Goal: Task Accomplishment & Management: Complete application form

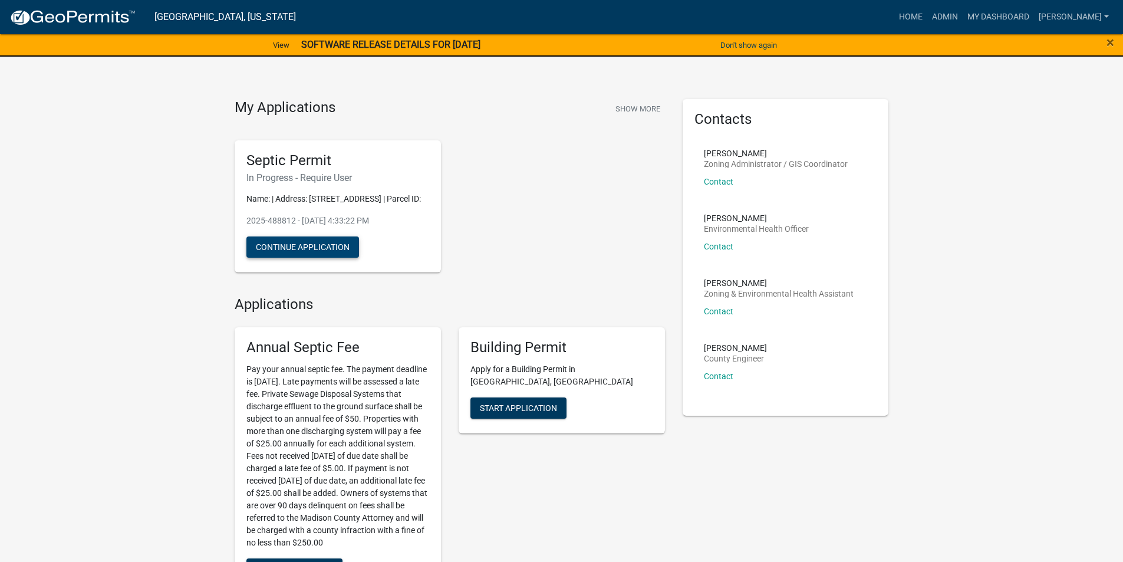
click at [314, 258] on button "Continue Application" at bounding box center [302, 246] width 113 height 21
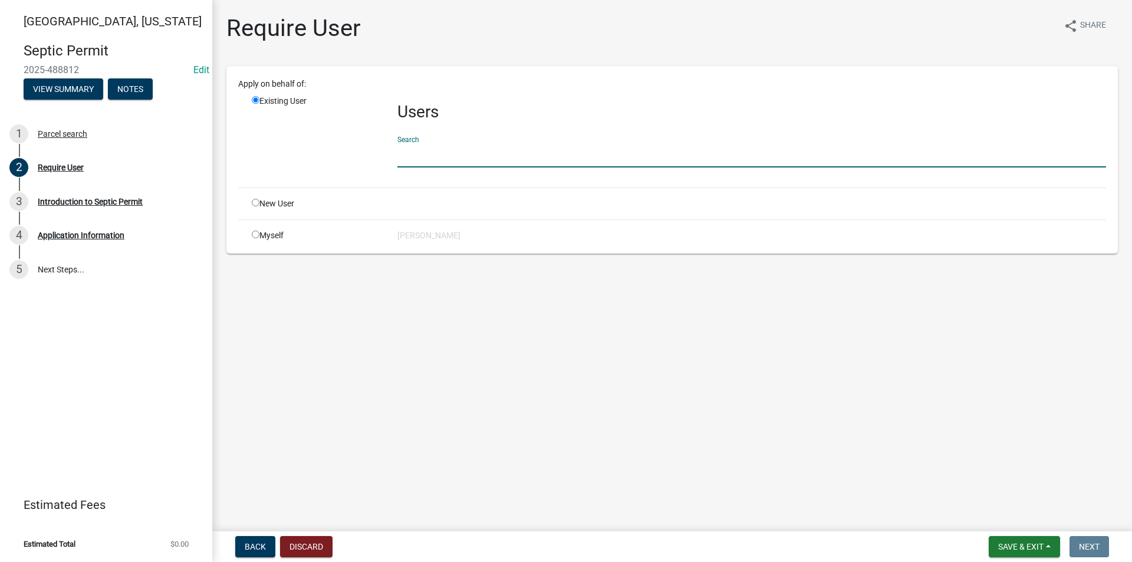
click at [438, 160] on input "text" at bounding box center [751, 155] width 709 height 24
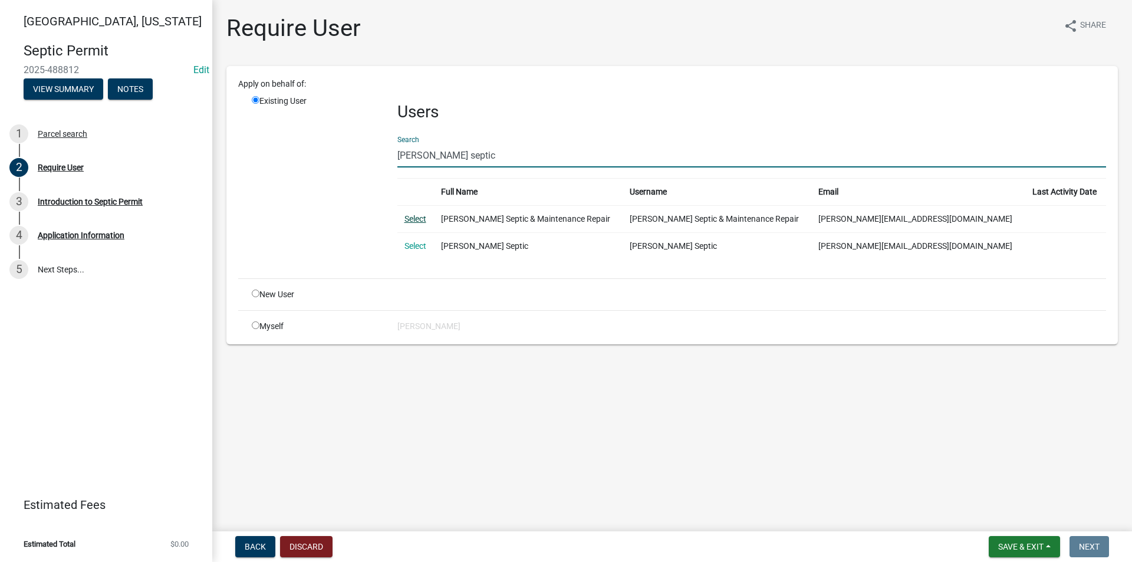
type input "[PERSON_NAME] septic"
click at [420, 216] on link "Select" at bounding box center [416, 218] width 22 height 9
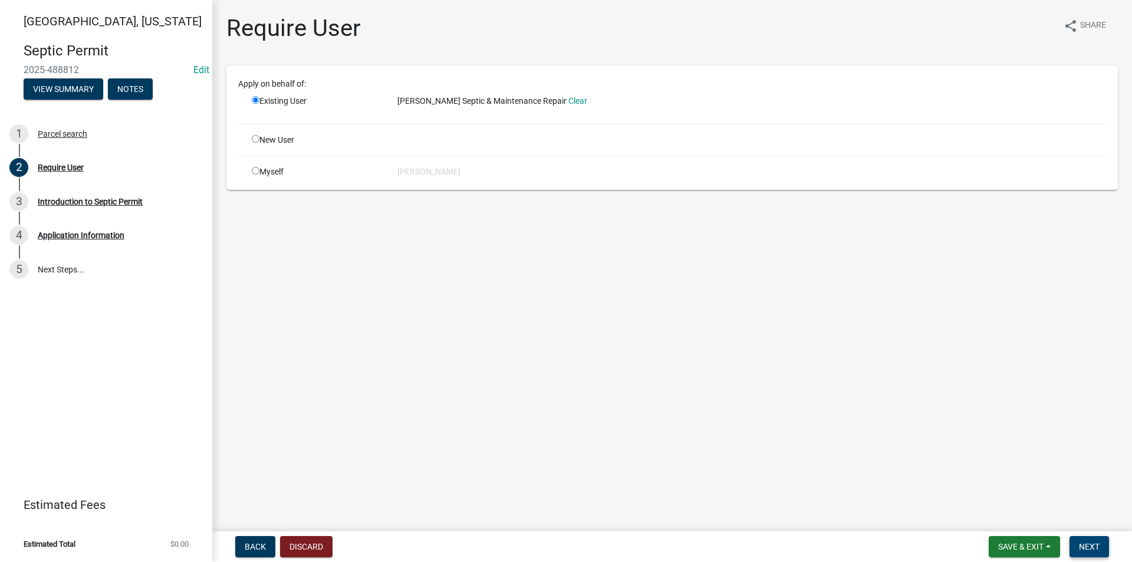
click at [1091, 548] on span "Next" at bounding box center [1089, 546] width 21 height 9
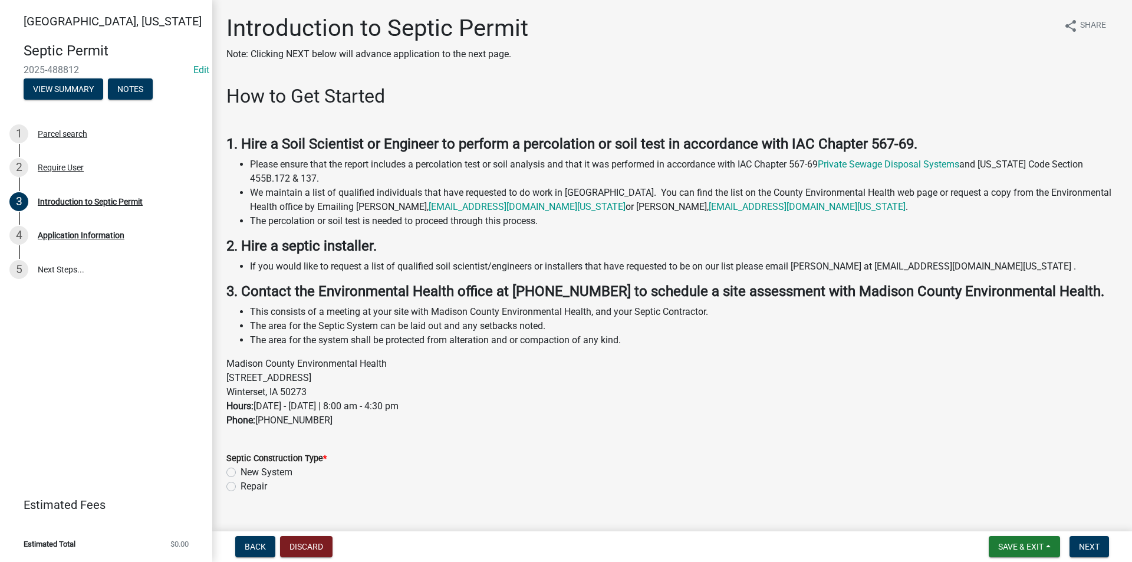
click at [241, 474] on label "New System" at bounding box center [267, 472] width 52 height 14
click at [241, 473] on input "New System" at bounding box center [245, 469] width 8 height 8
radio input "true"
click at [1100, 545] on button "Next" at bounding box center [1090, 546] width 40 height 21
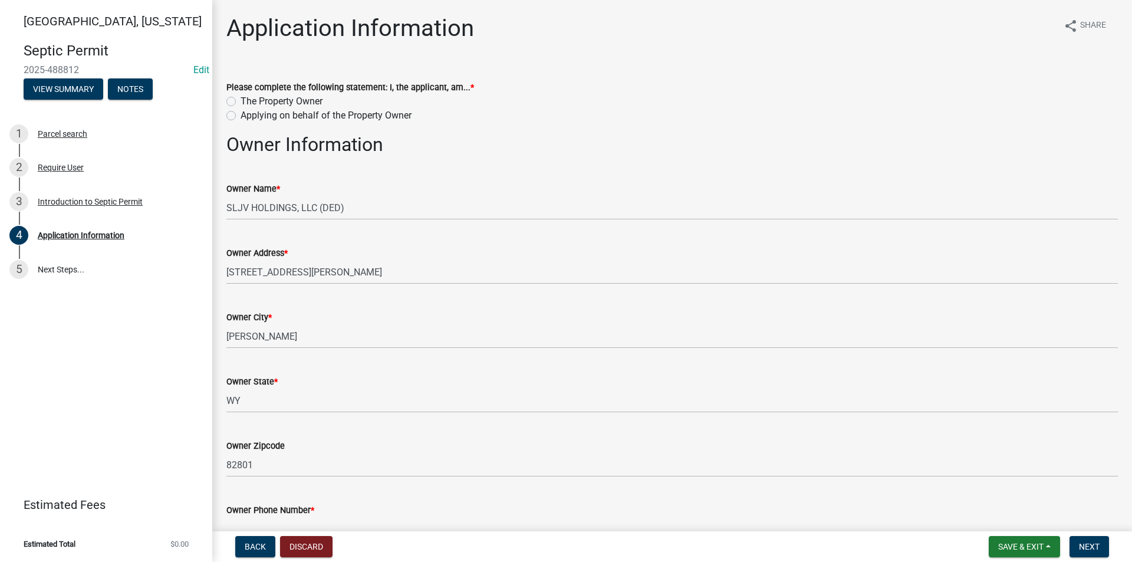
click at [241, 116] on label "Applying on behalf of the Property Owner" at bounding box center [326, 115] width 171 height 14
click at [241, 116] on input "Applying on behalf of the Property Owner" at bounding box center [245, 112] width 8 height 8
radio input "true"
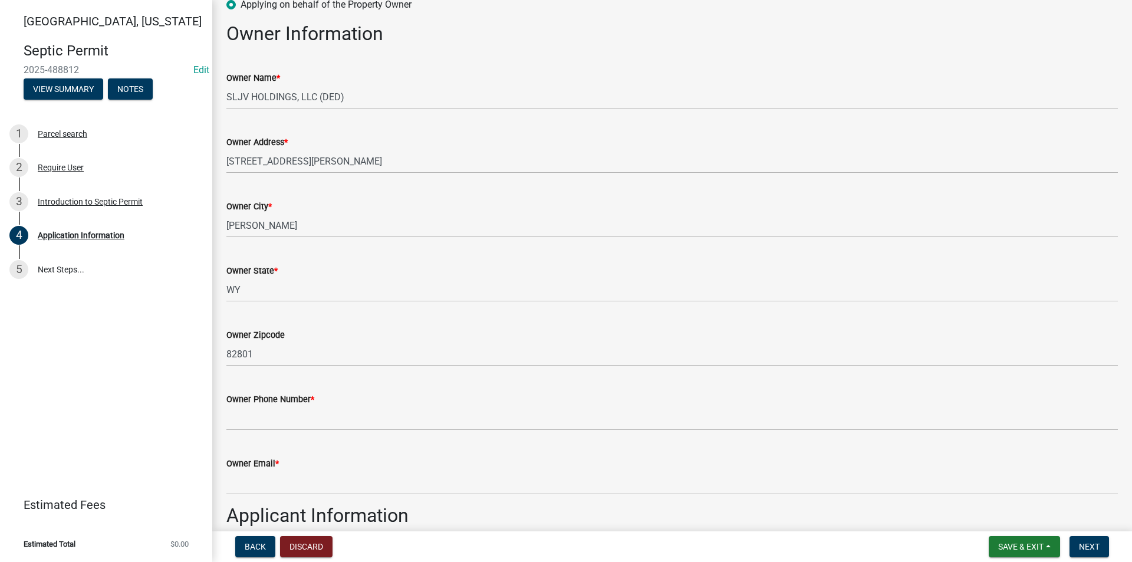
scroll to position [118, 0]
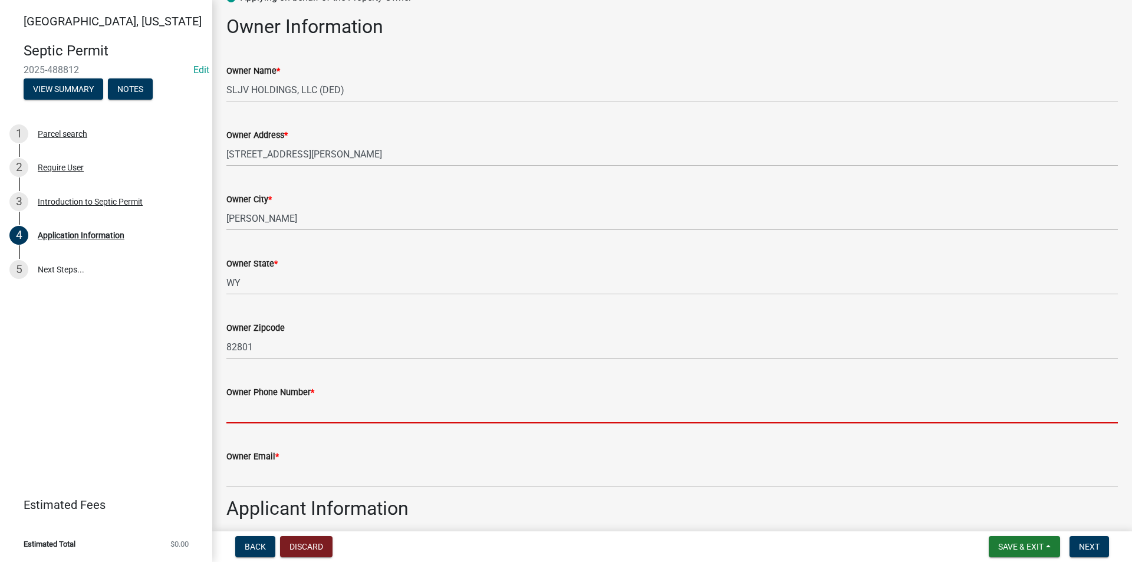
click at [279, 415] on input "Owner Phone Number *" at bounding box center [672, 411] width 892 height 24
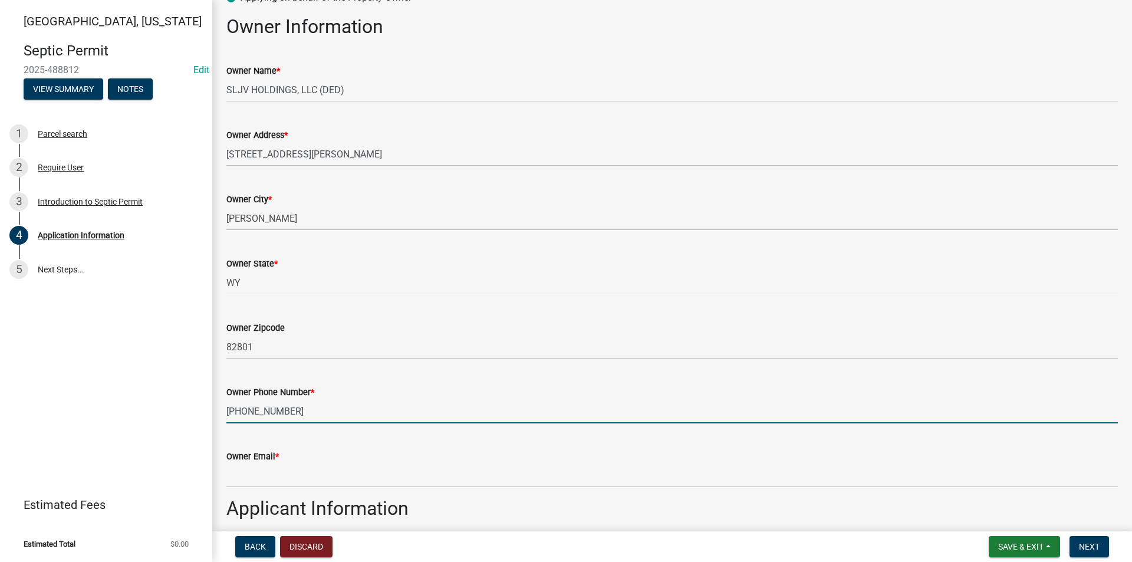
type input "[PHONE_NUMBER]"
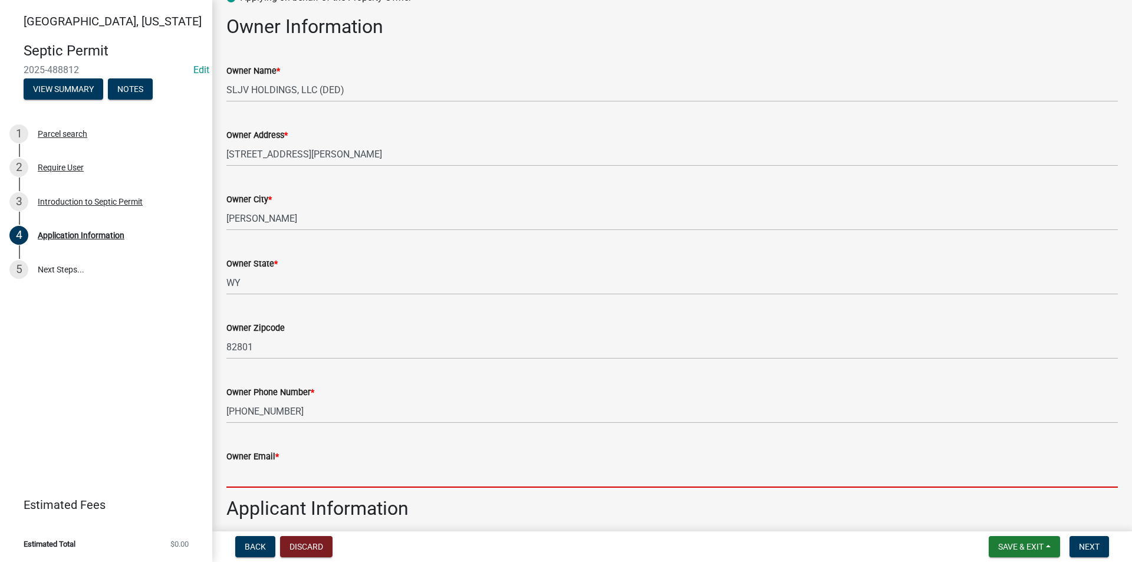
click at [262, 468] on input "Owner Email *" at bounding box center [672, 475] width 892 height 24
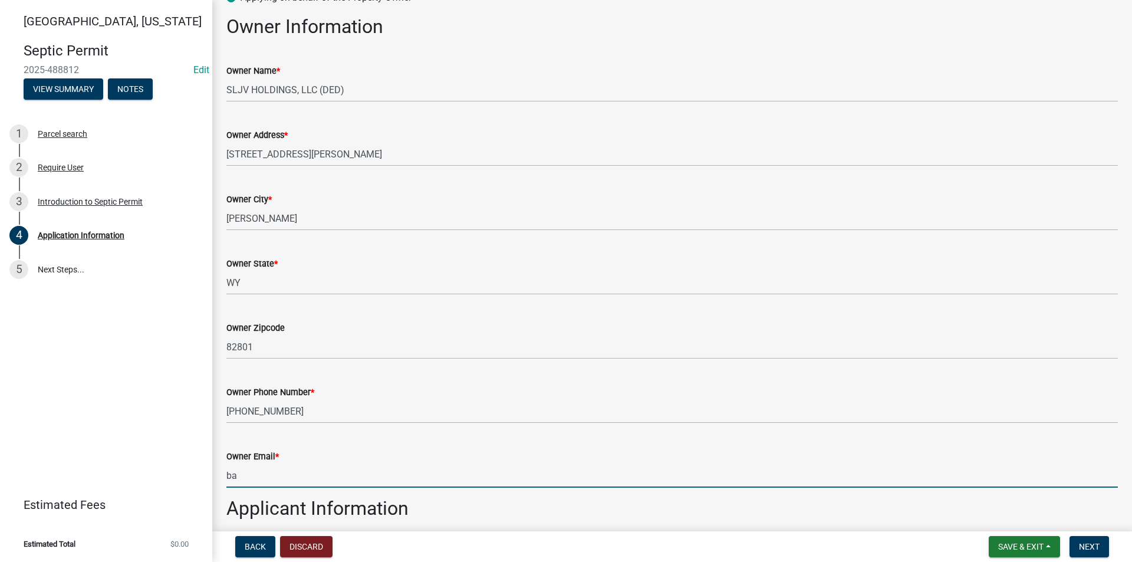
type input "b"
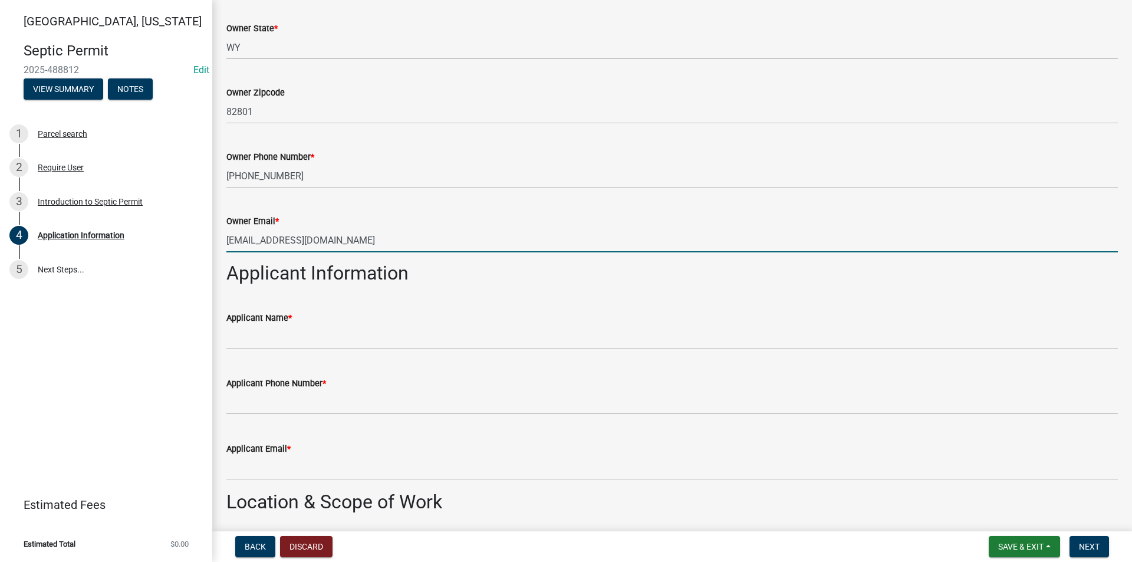
scroll to position [354, 0]
type input "[EMAIL_ADDRESS][DOMAIN_NAME]"
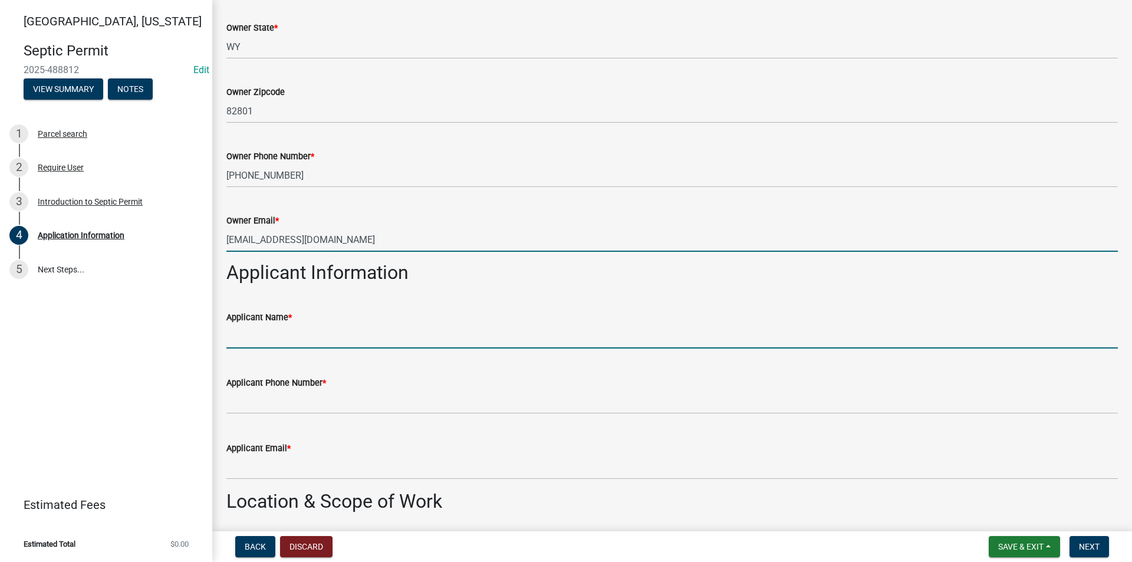
click at [292, 337] on input "Applicant Name *" at bounding box center [672, 336] width 892 height 24
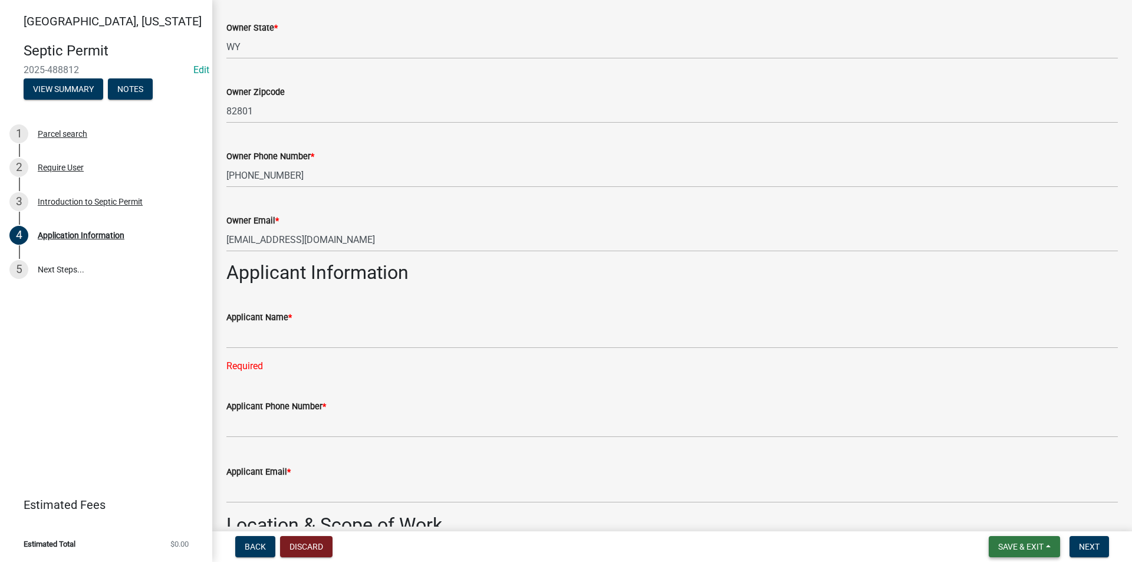
click at [1008, 540] on button "Save & Exit" at bounding box center [1024, 546] width 71 height 21
click at [998, 488] on button "Save" at bounding box center [1013, 487] width 94 height 28
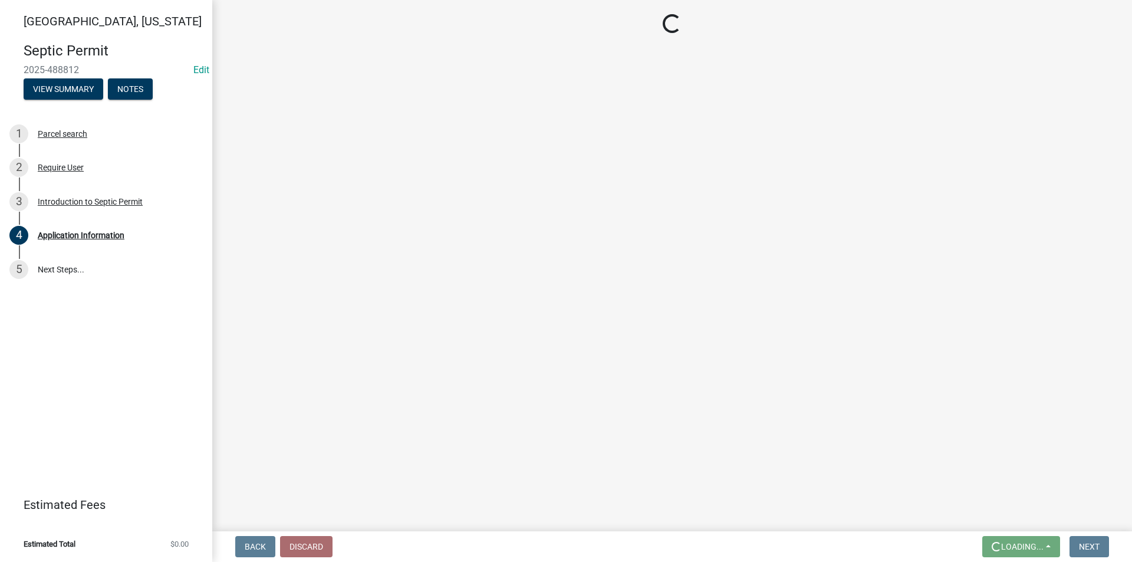
scroll to position [0, 0]
click at [66, 170] on div "Require User" at bounding box center [61, 167] width 46 height 8
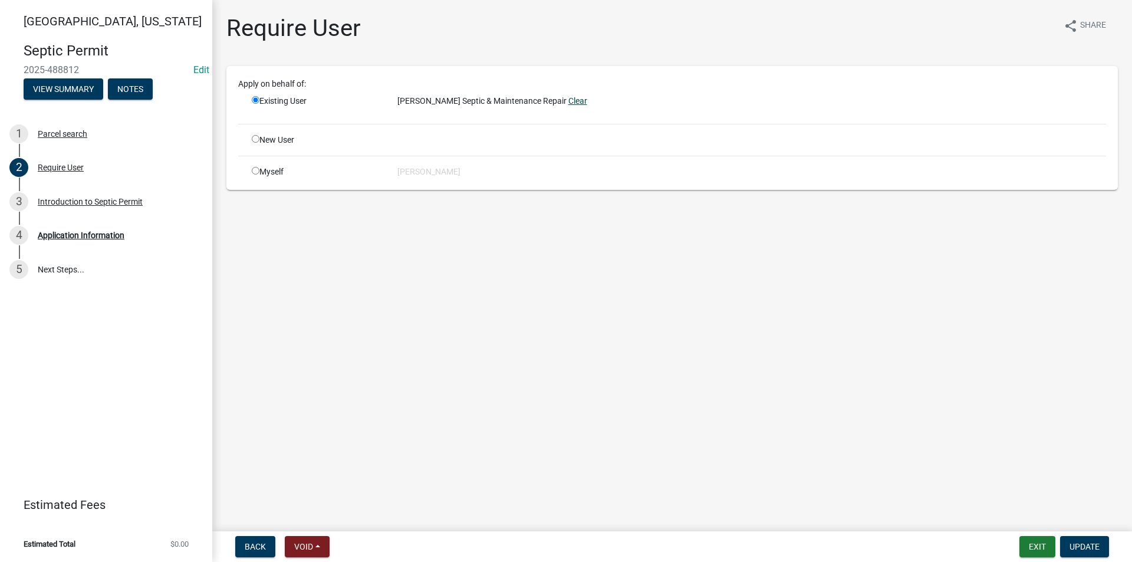
click at [568, 102] on link "Clear" at bounding box center [577, 100] width 19 height 9
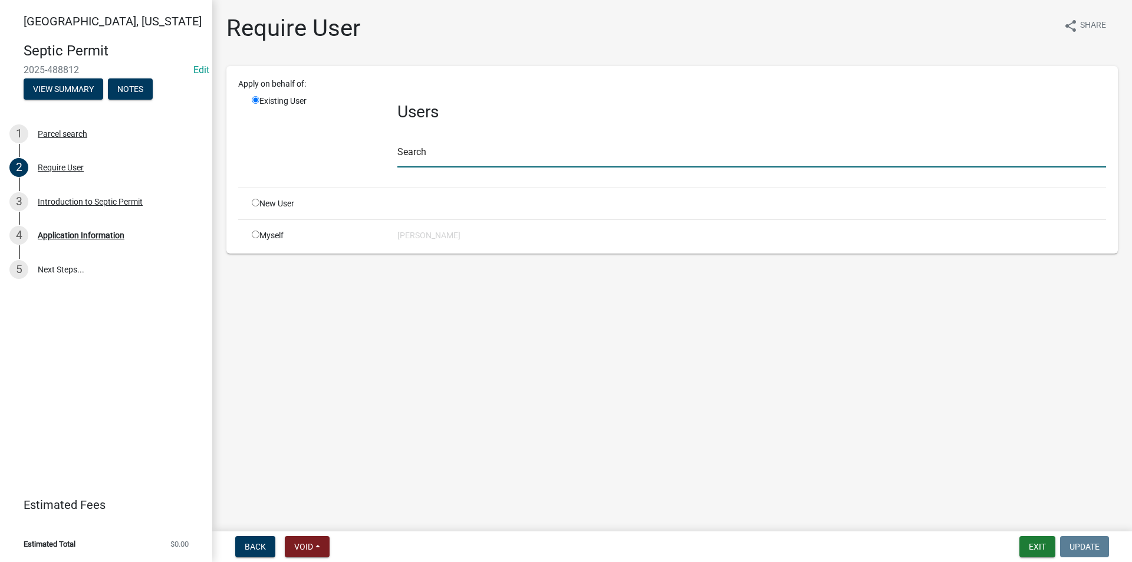
click at [452, 166] on input "text" at bounding box center [751, 155] width 709 height 24
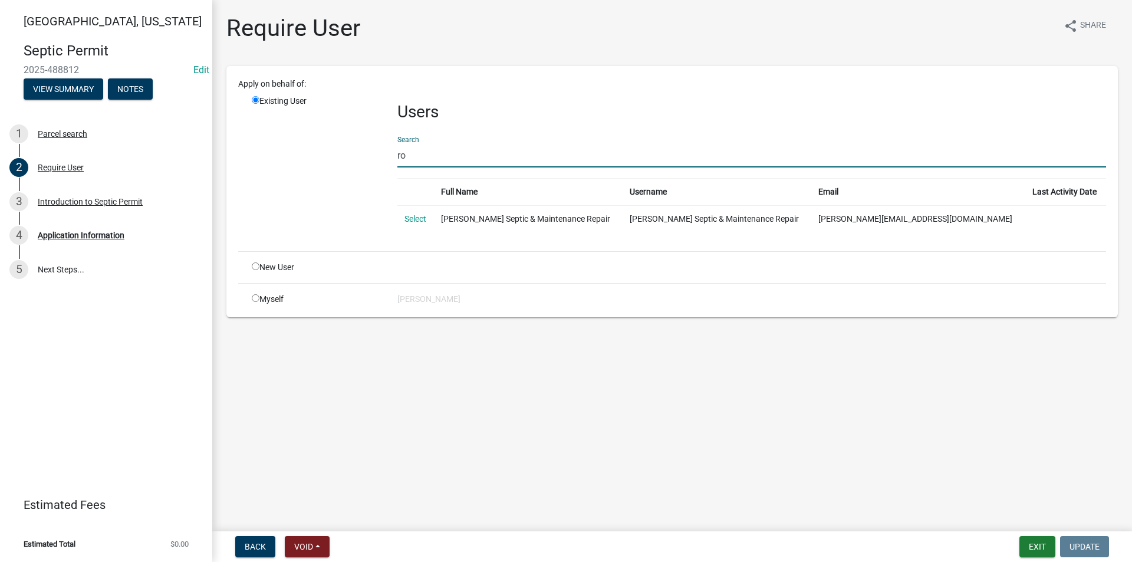
type input "r"
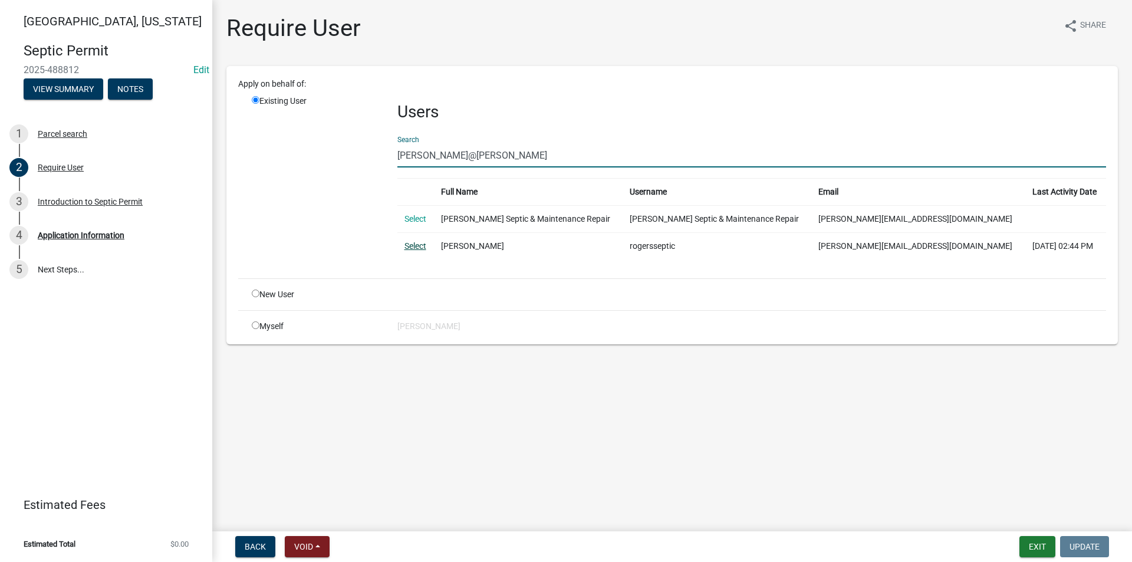
type input "[PERSON_NAME]@[PERSON_NAME]"
click at [419, 247] on link "Select" at bounding box center [416, 245] width 22 height 9
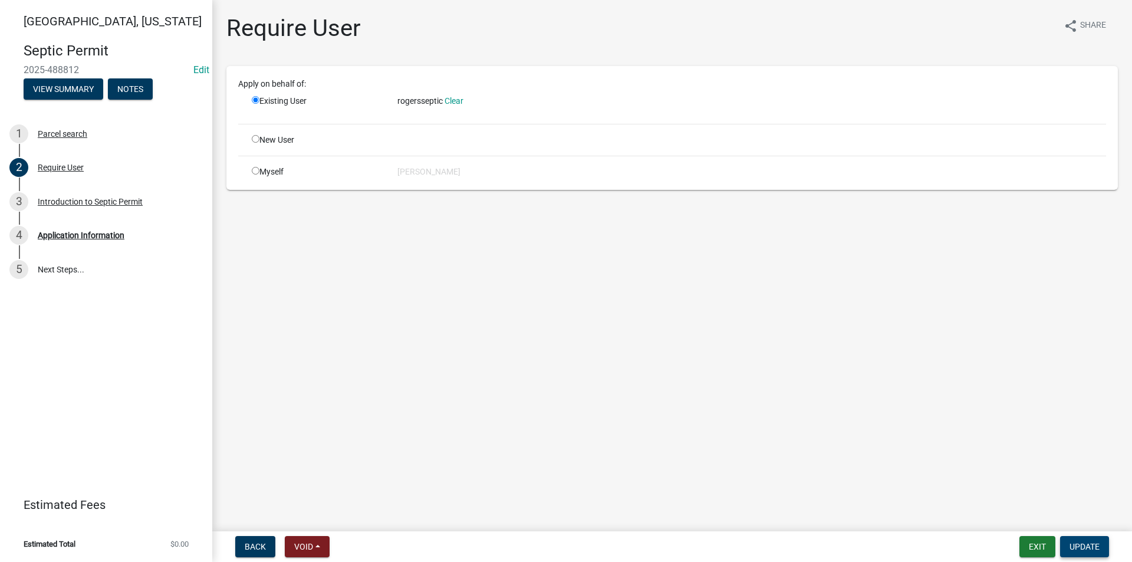
click at [1083, 544] on span "Update" at bounding box center [1085, 546] width 30 height 9
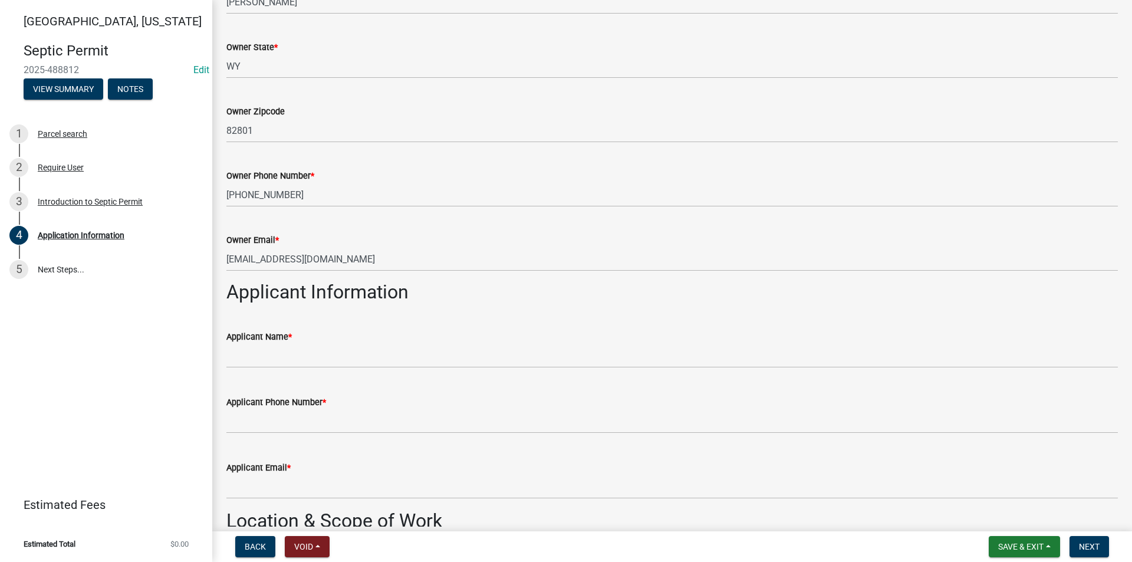
scroll to position [354, 0]
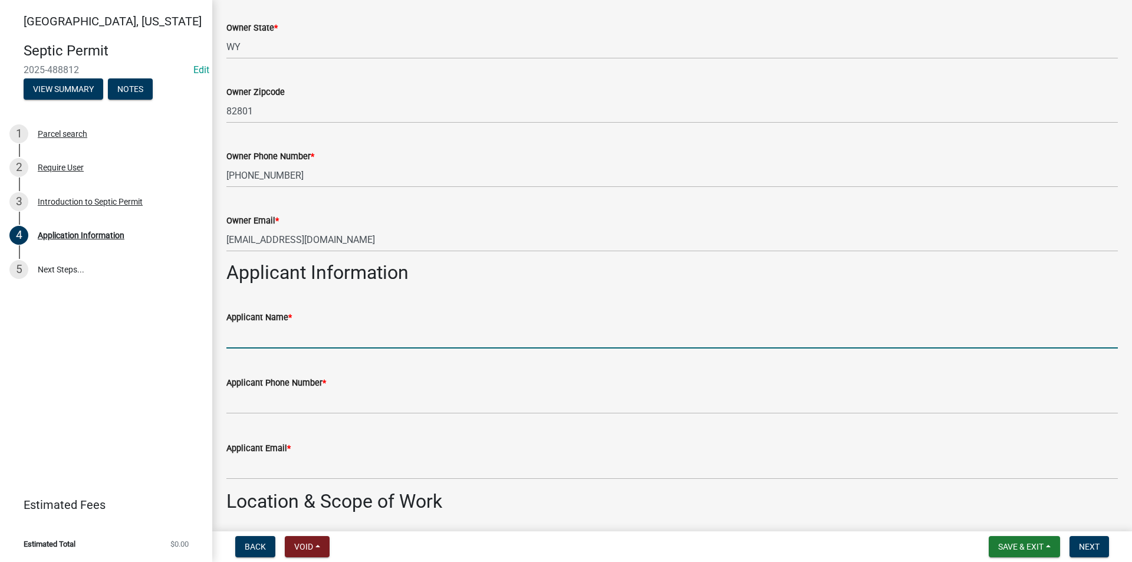
click at [281, 336] on input "Applicant Name *" at bounding box center [672, 336] width 892 height 24
type input "[PERSON_NAME]"
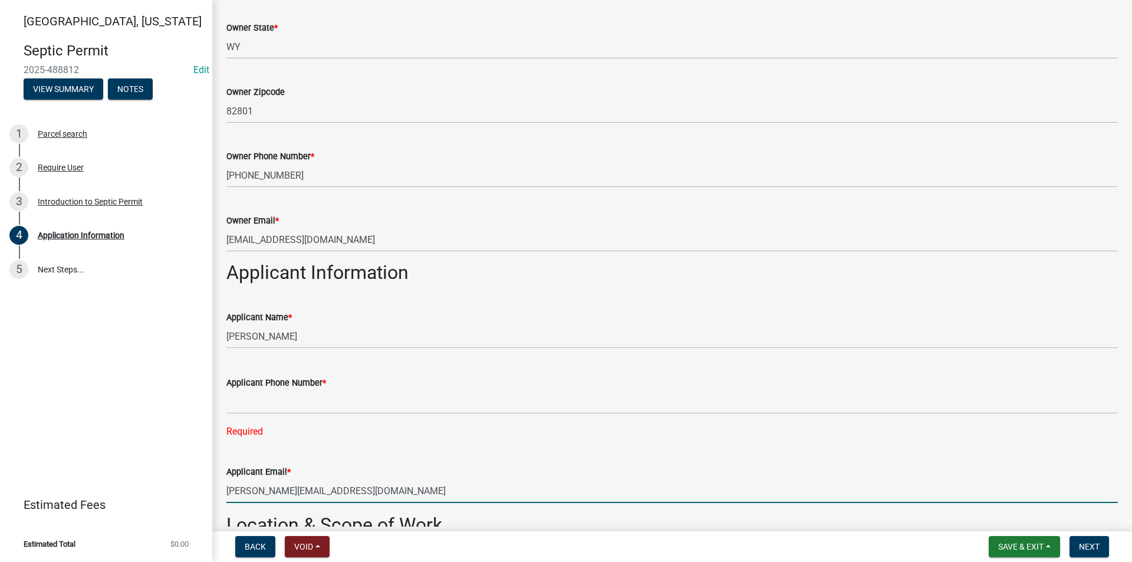
type input "[PERSON_NAME][EMAIL_ADDRESS][DOMAIN_NAME]"
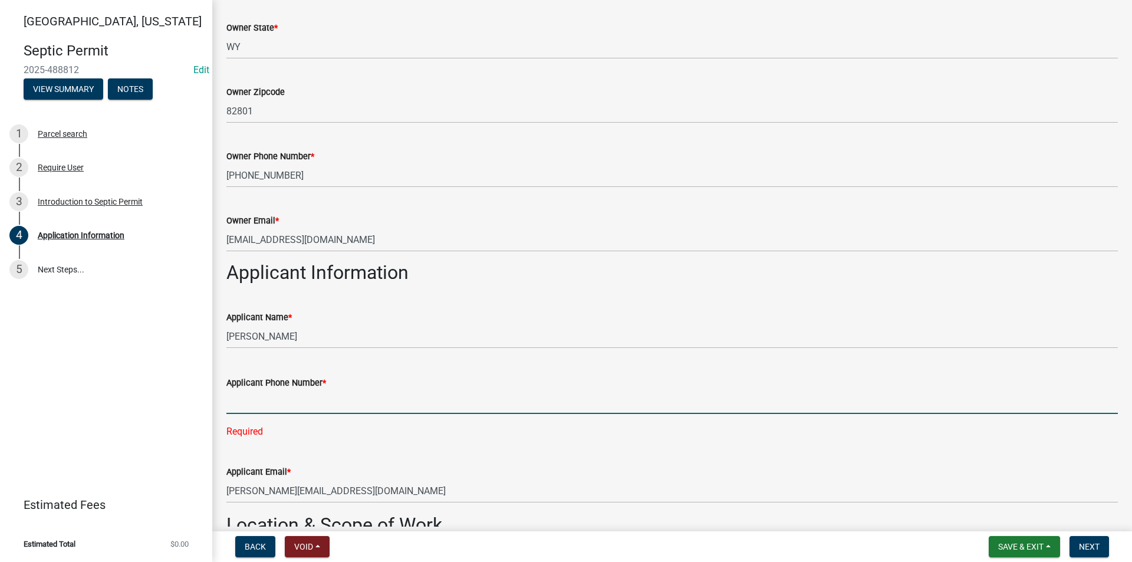
click at [245, 409] on input "Applicant Phone Number *" at bounding box center [672, 402] width 892 height 24
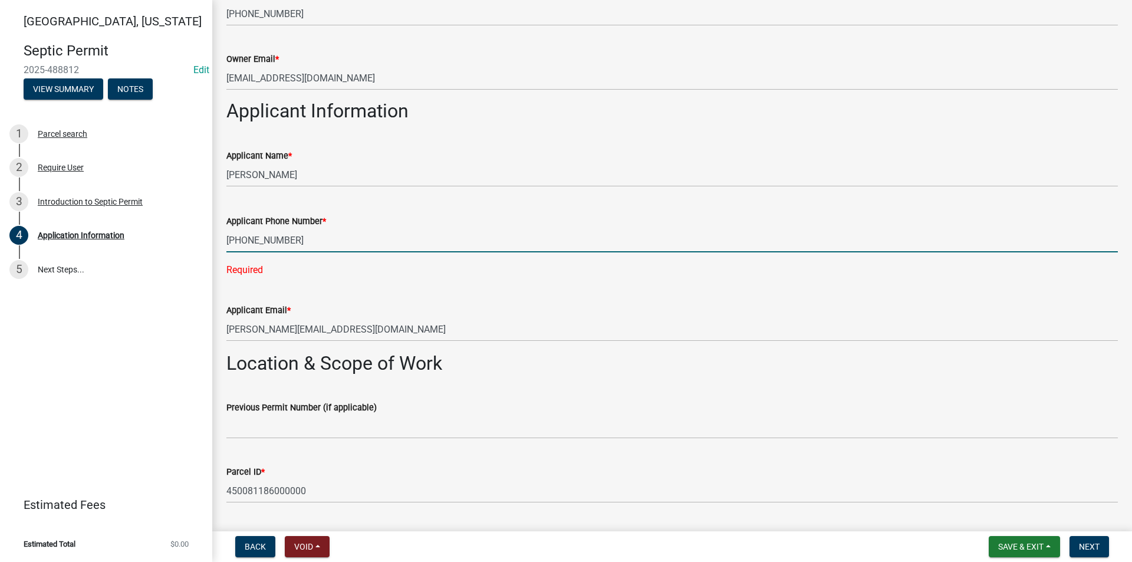
scroll to position [590, 0]
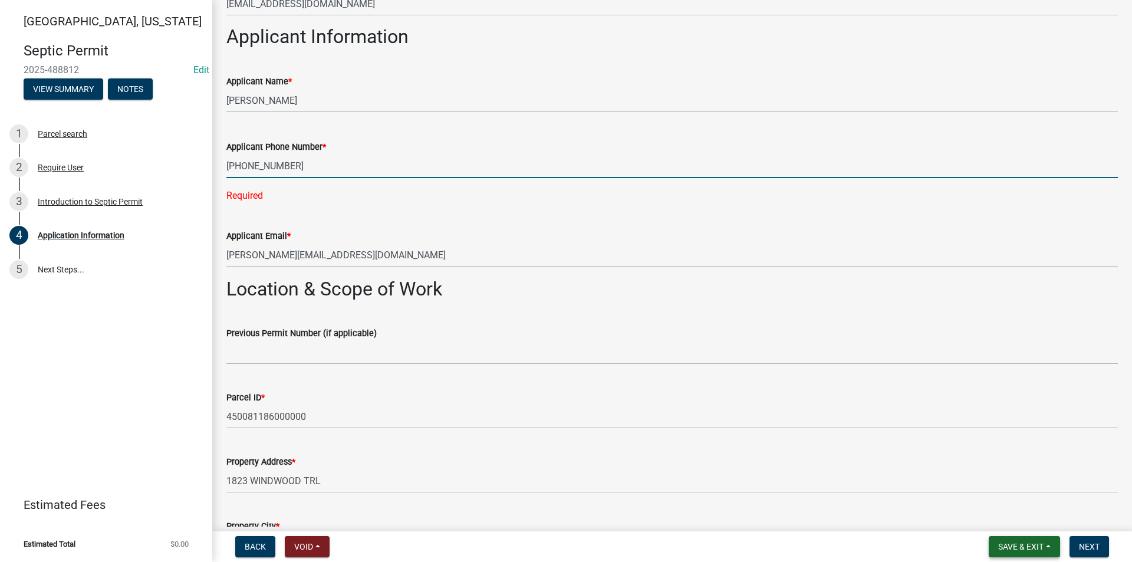
type input "[PHONE_NUMBER]"
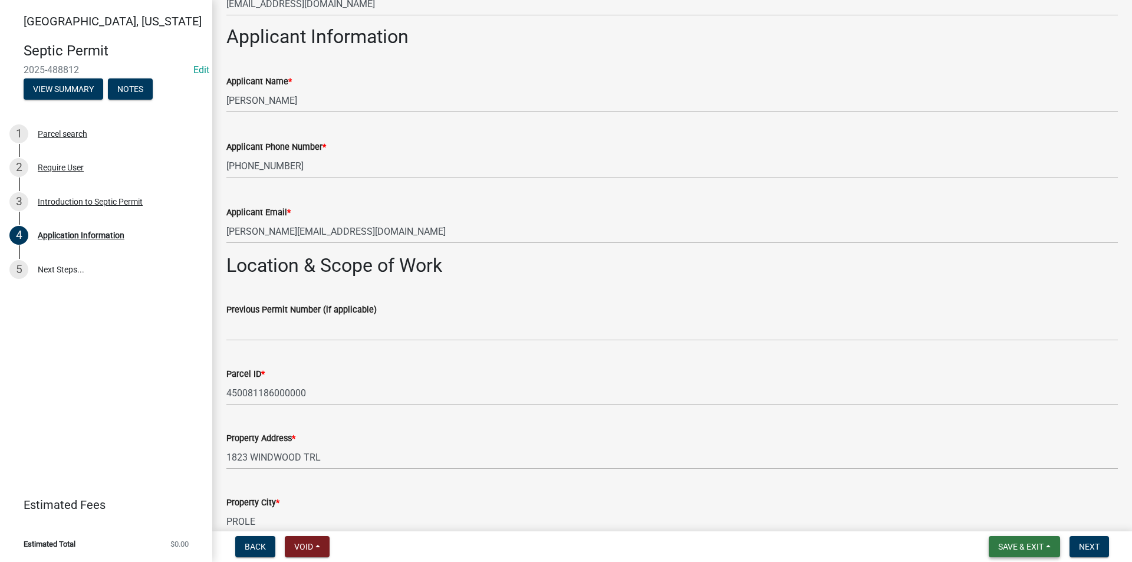
click at [1028, 545] on span "Save & Exit" at bounding box center [1020, 546] width 45 height 9
click at [1005, 490] on button "Save" at bounding box center [1013, 487] width 94 height 28
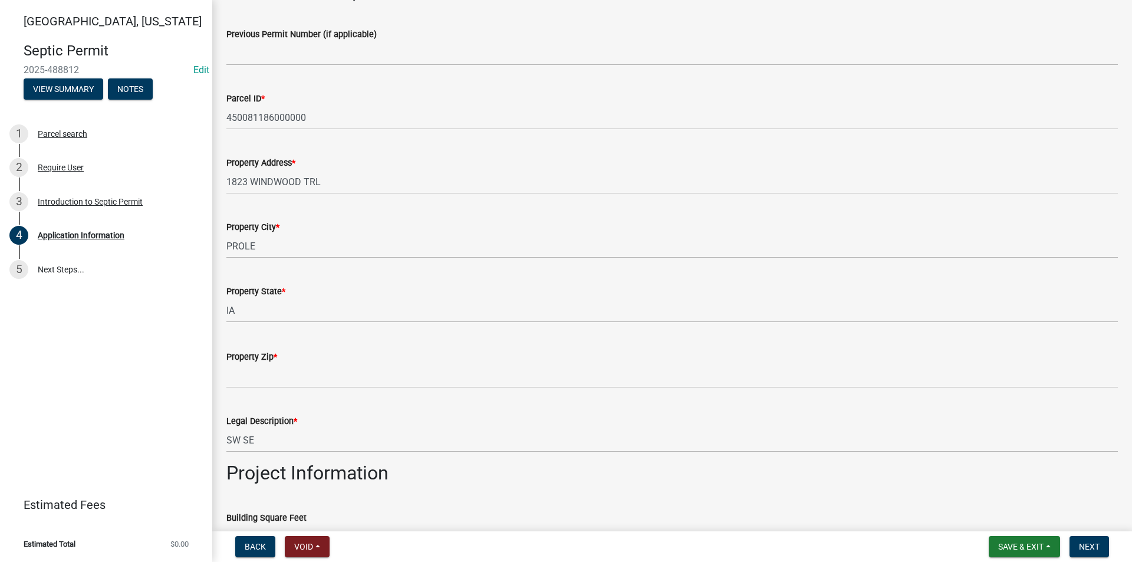
scroll to position [884, 0]
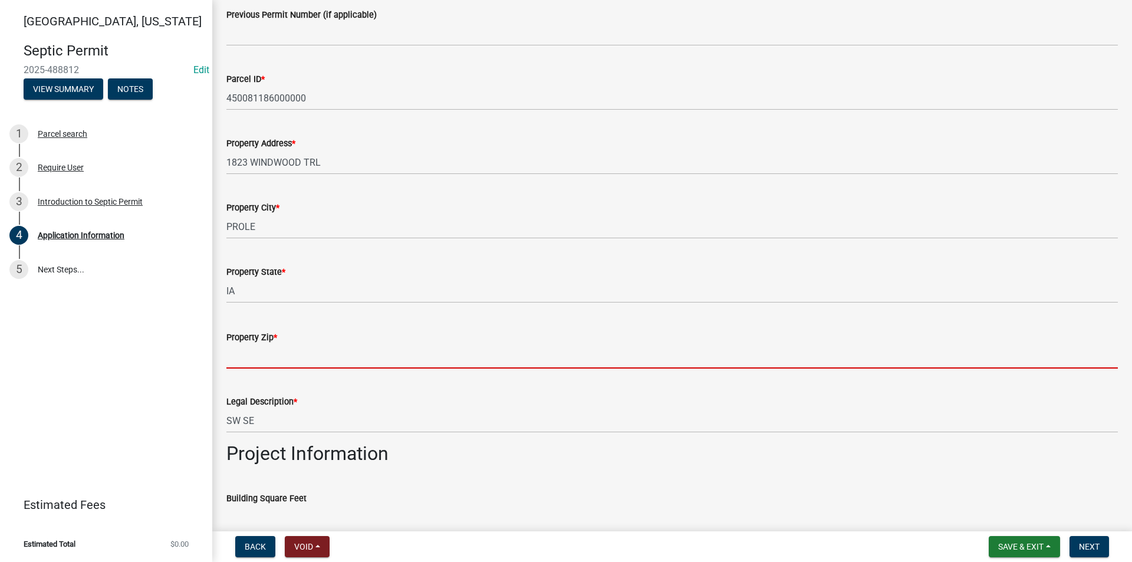
click at [254, 360] on input "Property Zip *" at bounding box center [672, 356] width 892 height 24
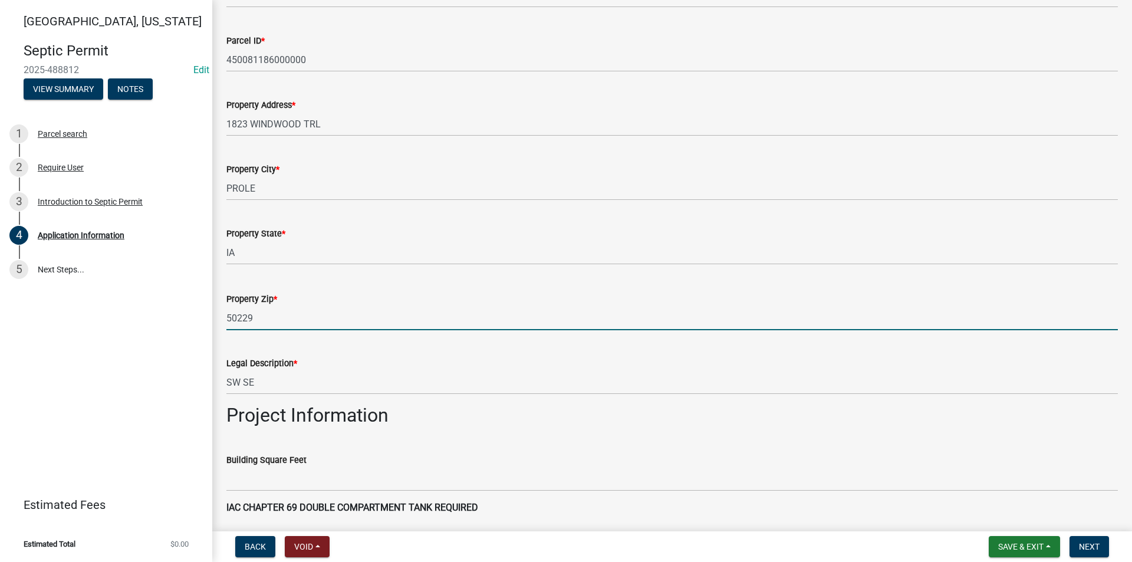
scroll to position [1002, 0]
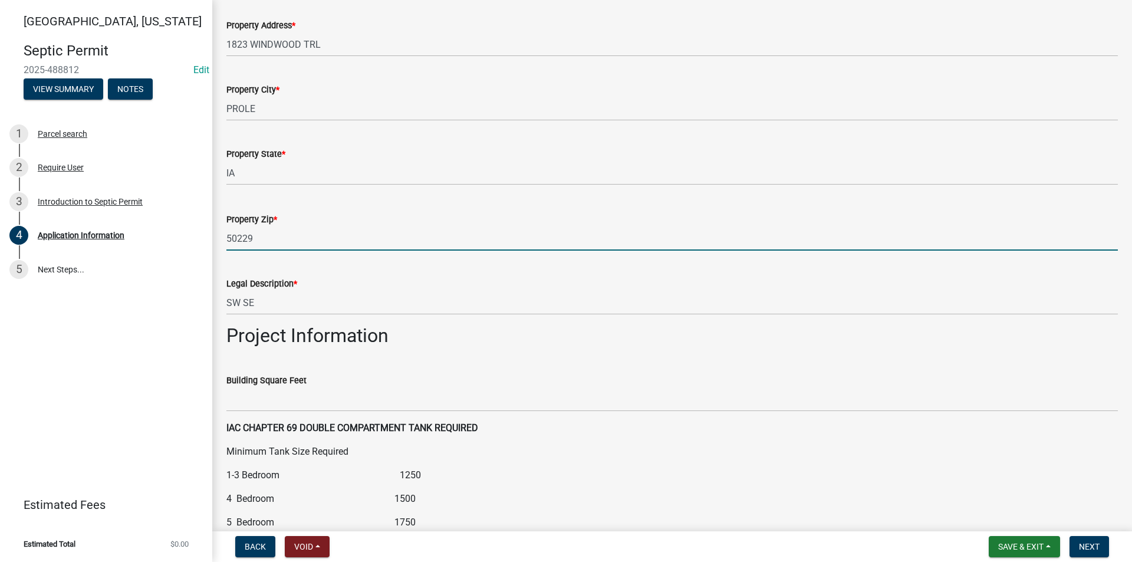
type input "50229"
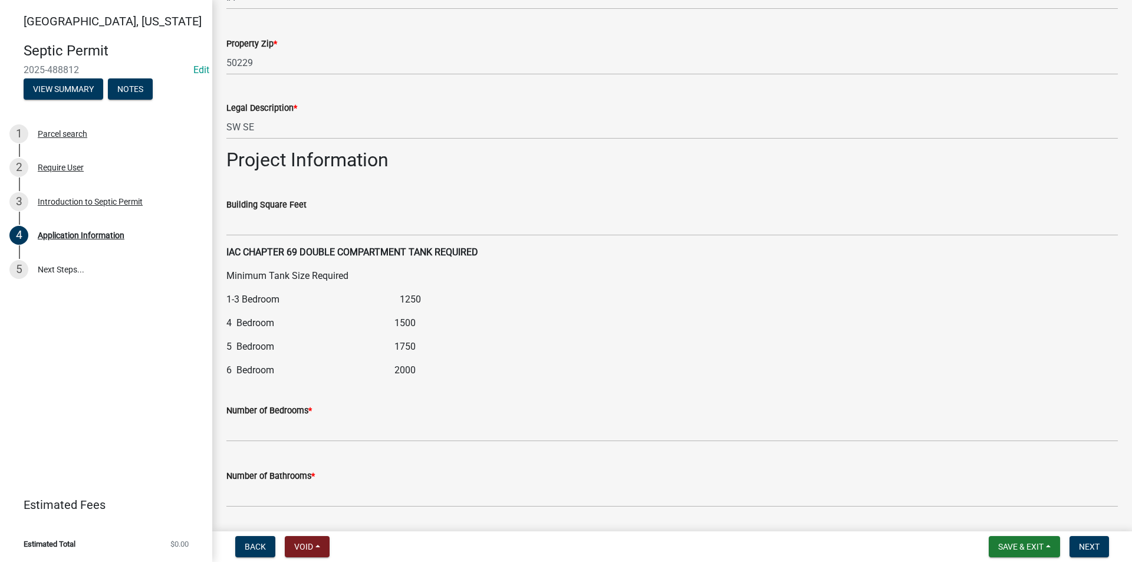
scroll to position [1179, 0]
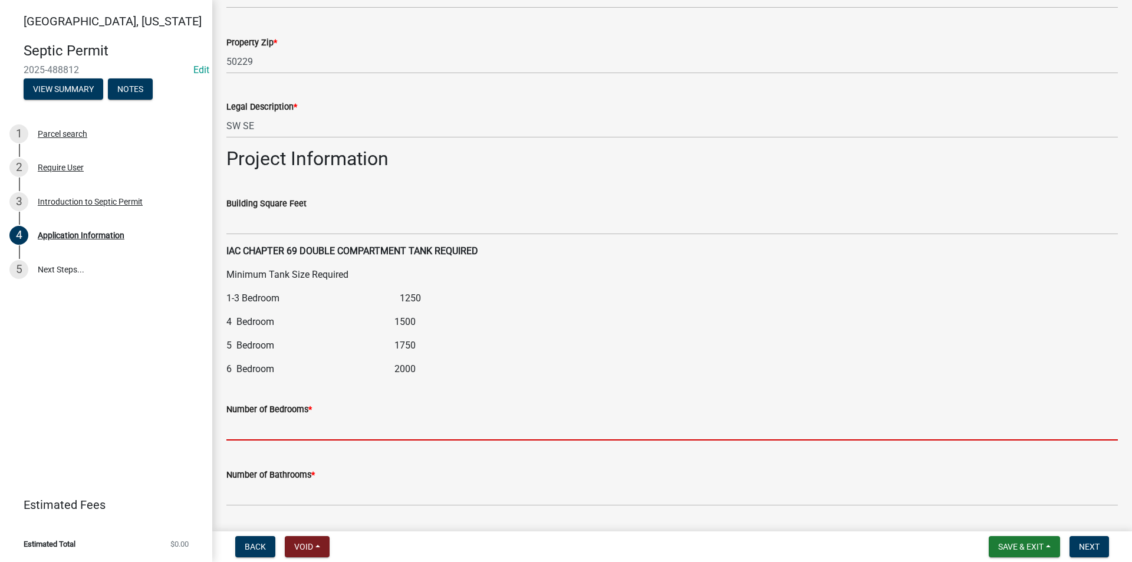
click at [298, 428] on input "text" at bounding box center [672, 428] width 892 height 24
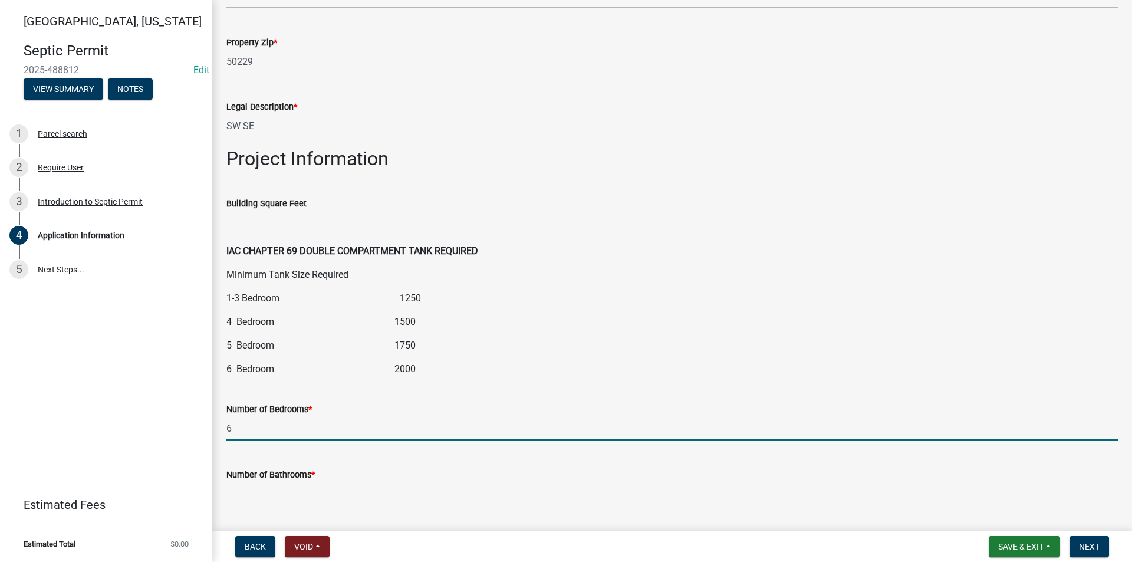
type input "6"
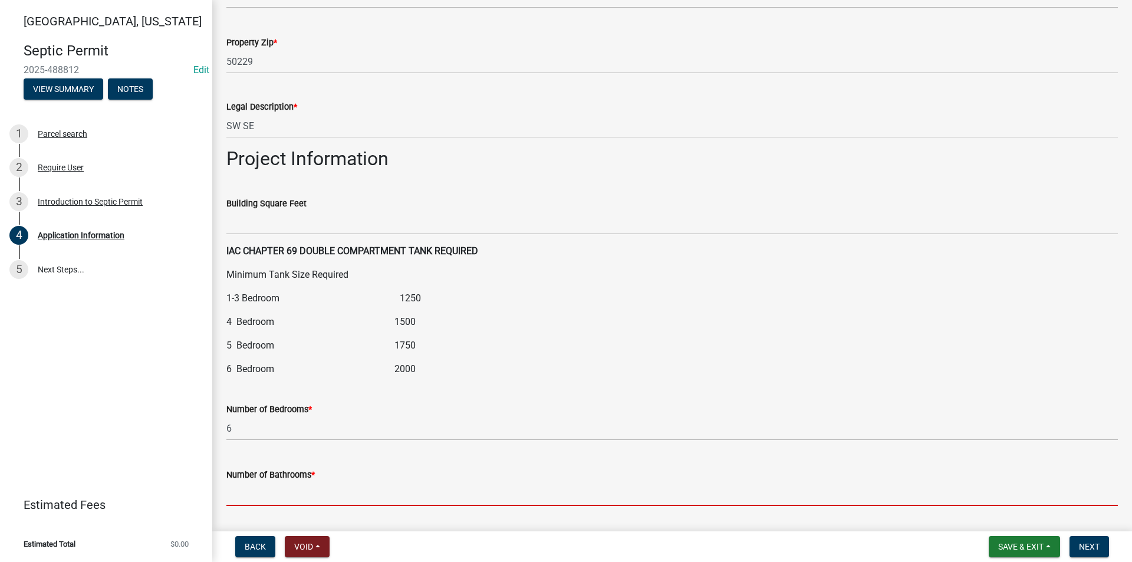
click at [273, 484] on input "text" at bounding box center [672, 494] width 892 height 24
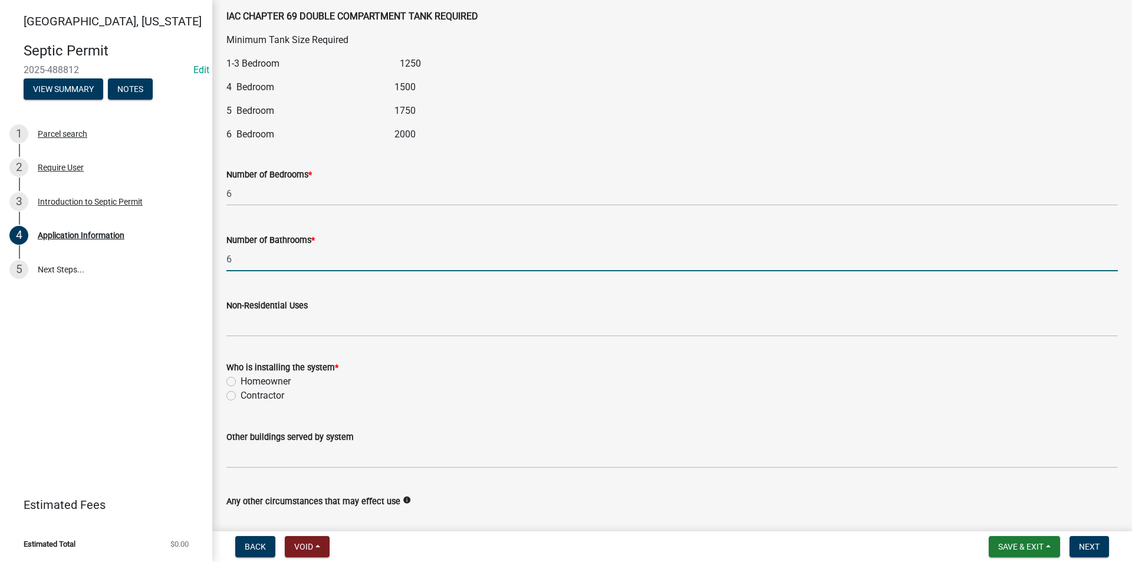
scroll to position [1415, 0]
type input "6"
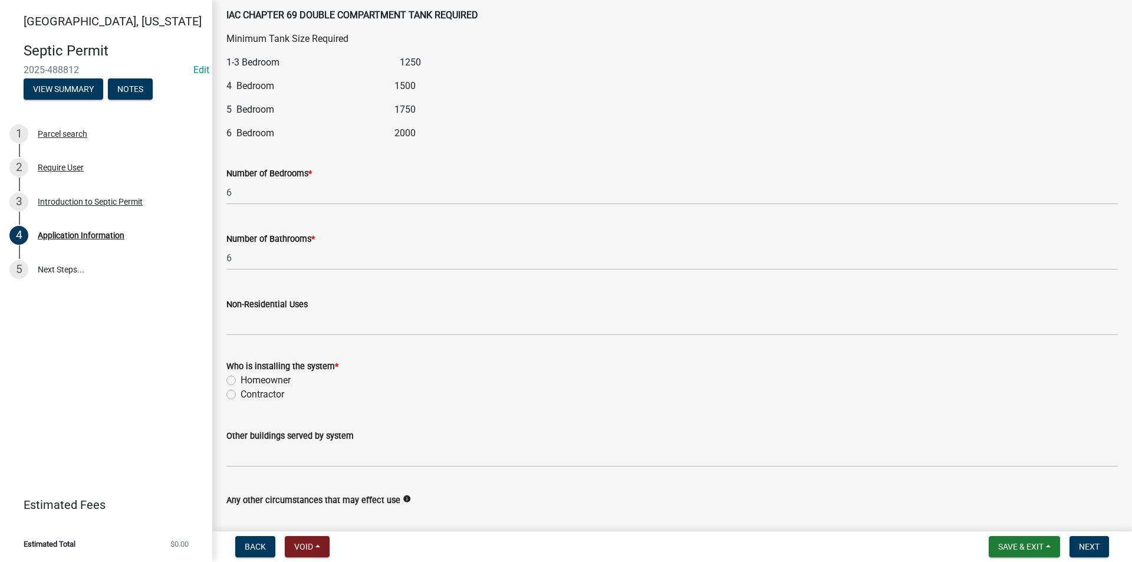
click at [241, 395] on label "Contractor" at bounding box center [263, 394] width 44 height 14
click at [241, 395] on input "Contractor" at bounding box center [245, 391] width 8 height 8
radio input "true"
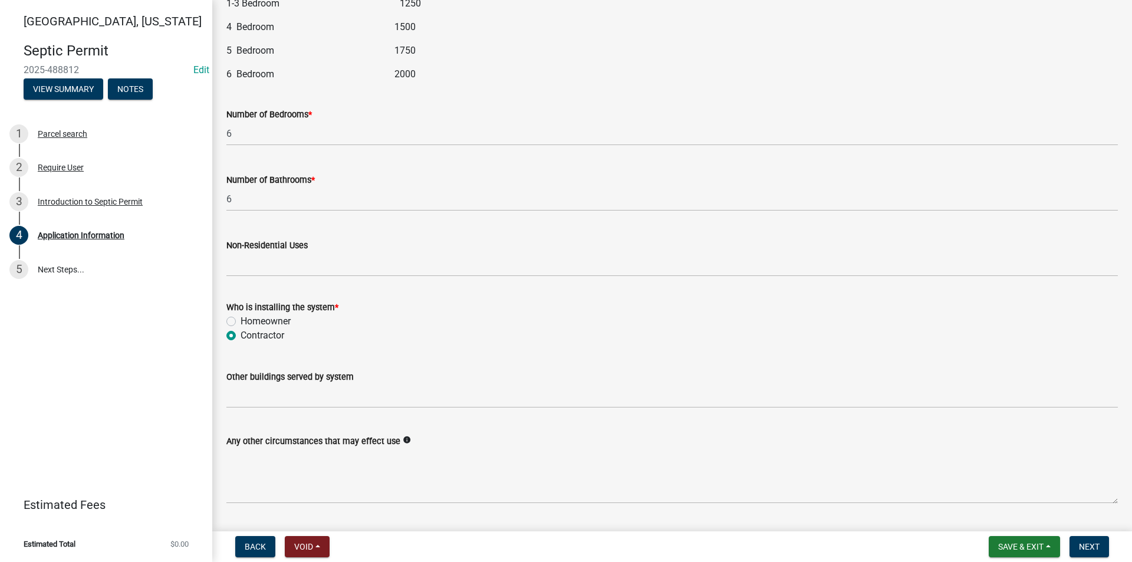
scroll to position [1507, 0]
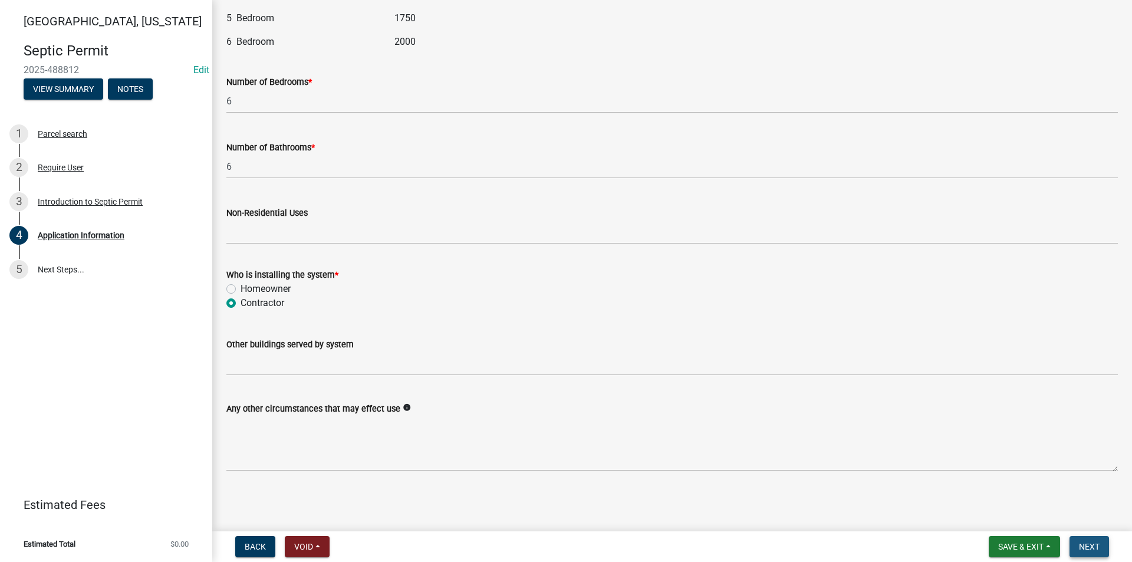
click at [1089, 544] on span "Next" at bounding box center [1089, 546] width 21 height 9
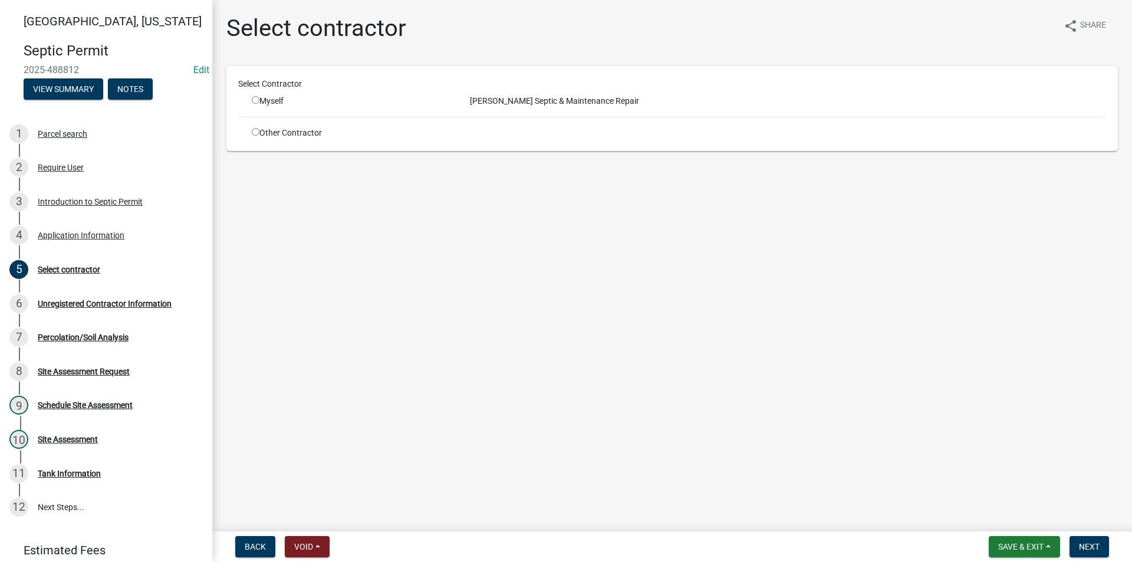
click at [255, 100] on input "radio" at bounding box center [256, 100] width 8 height 8
radio input "true"
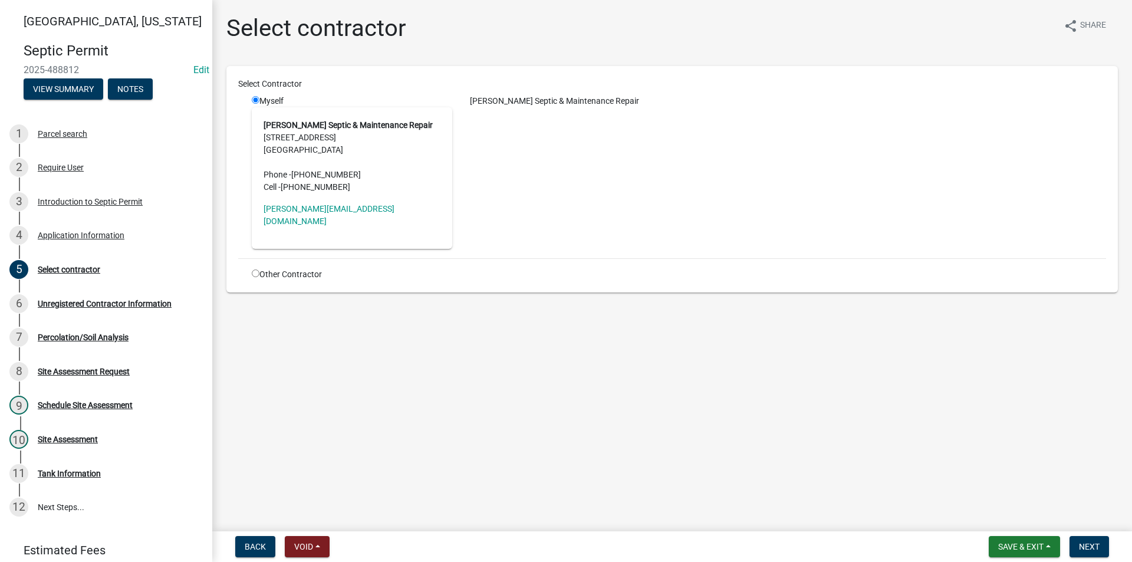
click at [547, 174] on div "[PERSON_NAME] Septic & Maintenance Repair" at bounding box center [788, 172] width 654 height 154
click at [256, 269] on input "radio" at bounding box center [256, 273] width 8 height 8
radio input "true"
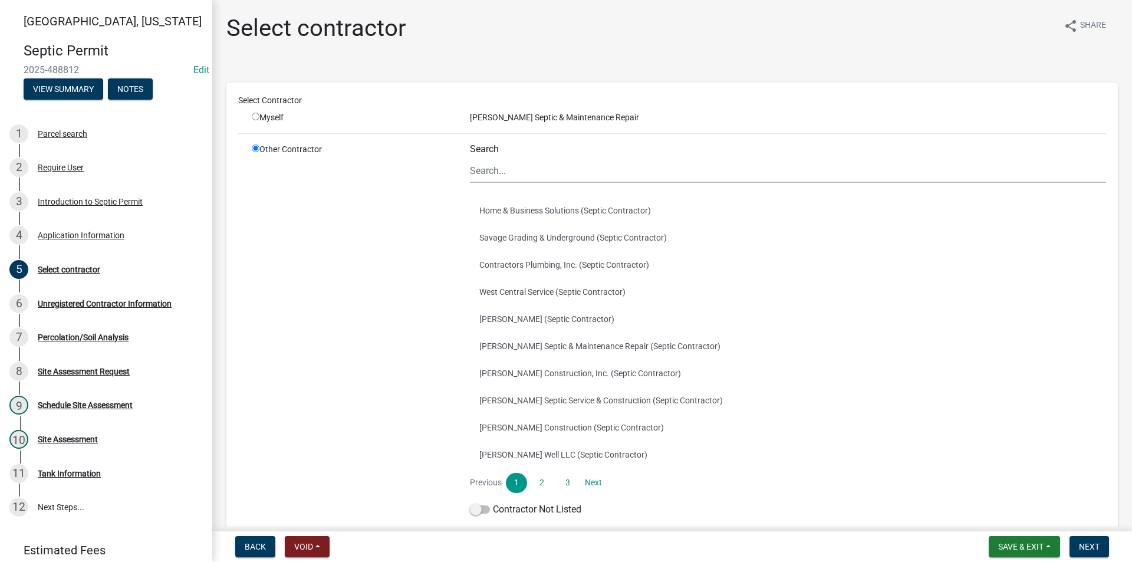
click at [260, 117] on div "Myself" at bounding box center [352, 117] width 200 height 12
click at [255, 117] on input "radio" at bounding box center [256, 117] width 8 height 8
radio input "true"
radio input "false"
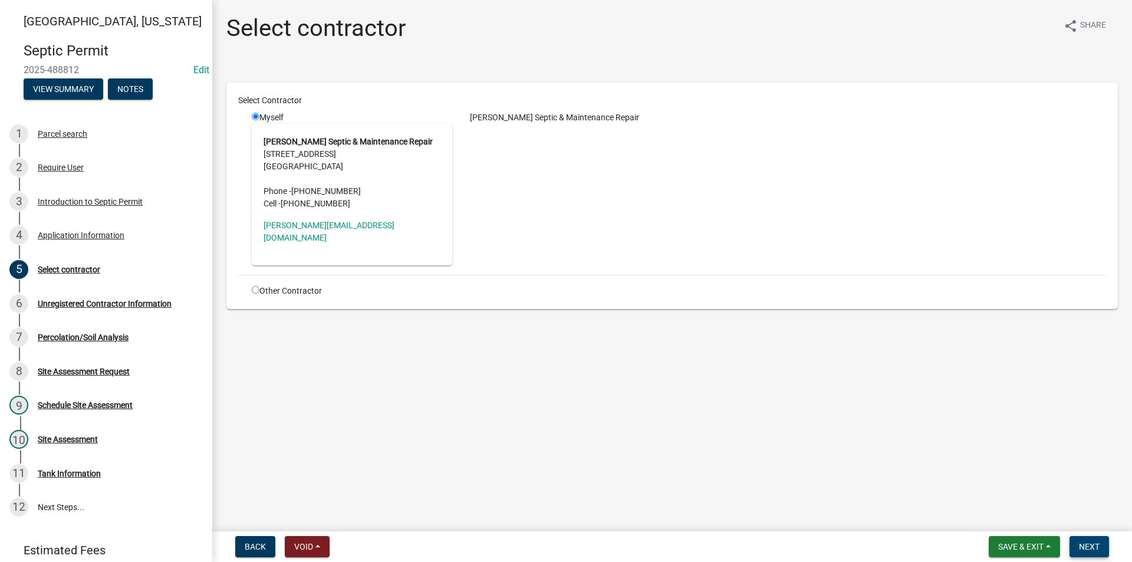
click at [1083, 545] on span "Next" at bounding box center [1089, 546] width 21 height 9
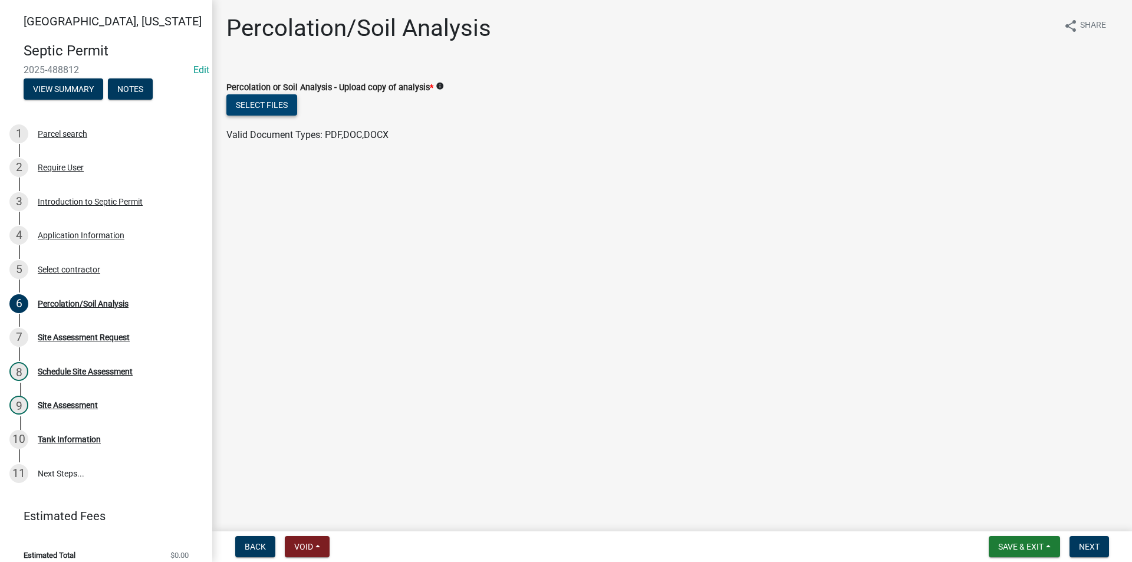
click at [261, 106] on button "Select files" at bounding box center [261, 104] width 71 height 21
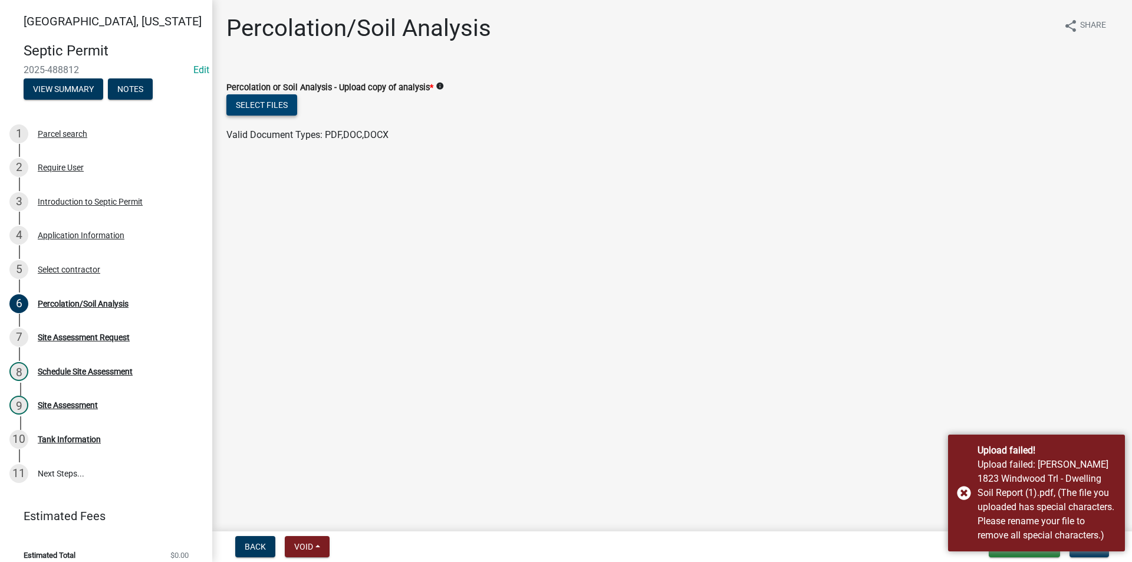
click at [271, 104] on button "Select files" at bounding box center [261, 104] width 71 height 21
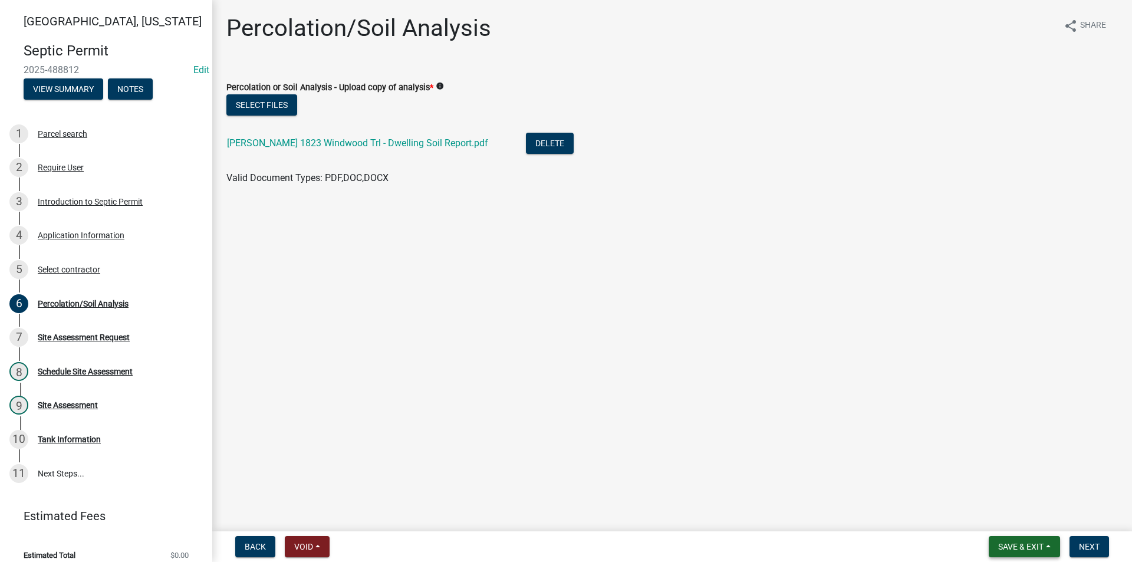
click at [1018, 542] on span "Save & Exit" at bounding box center [1020, 546] width 45 height 9
click at [1094, 548] on span "Next" at bounding box center [1089, 546] width 21 height 9
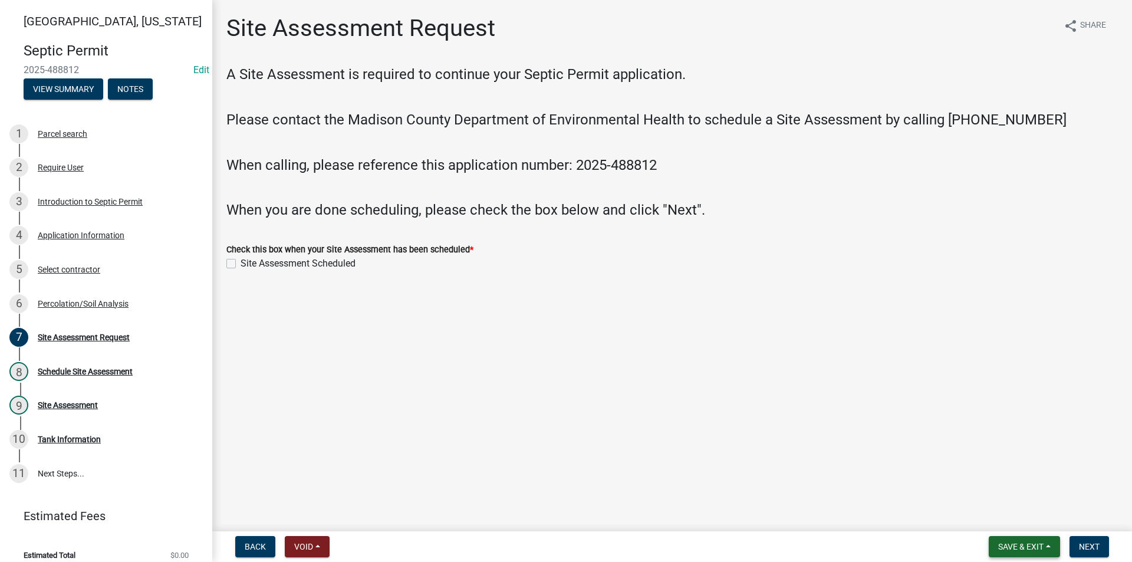
click at [1020, 545] on span "Save & Exit" at bounding box center [1020, 546] width 45 height 9
click at [999, 493] on button "Save" at bounding box center [1013, 487] width 94 height 28
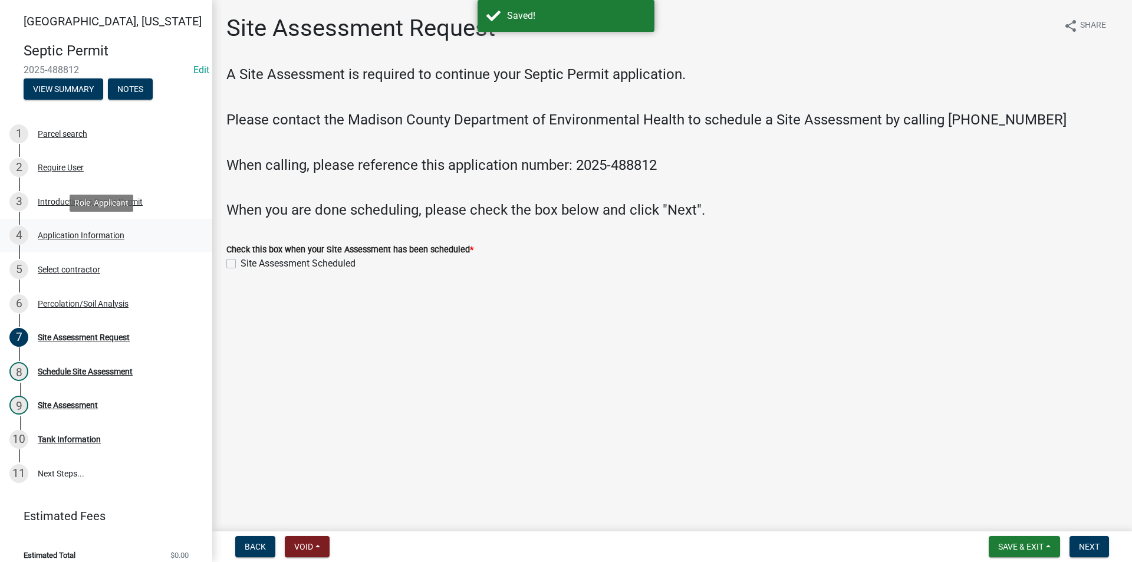
click at [47, 241] on div "4 Application Information" at bounding box center [101, 235] width 184 height 19
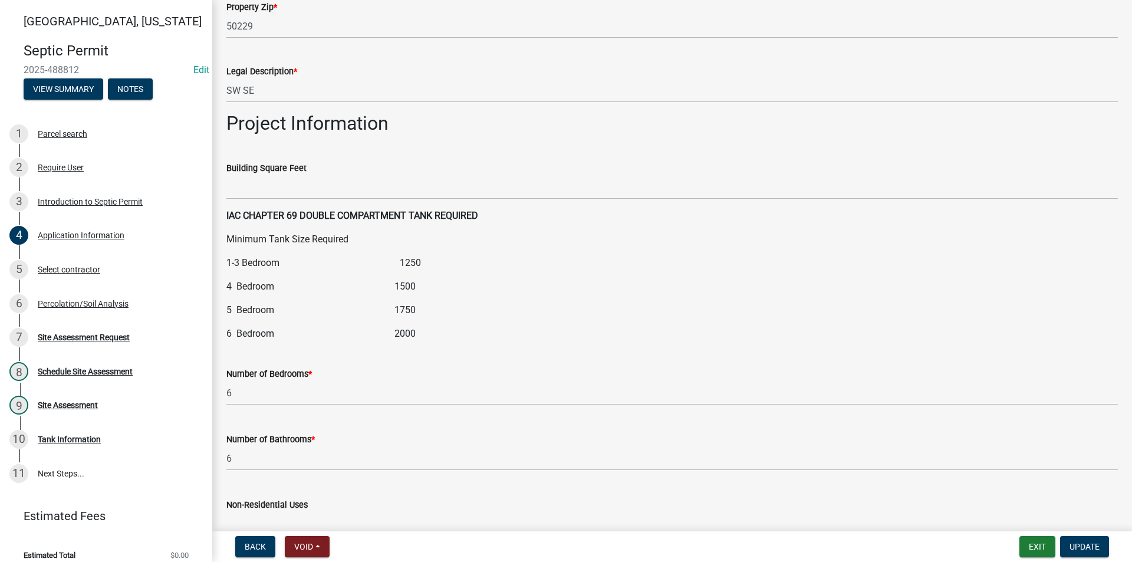
scroll to position [1238, 0]
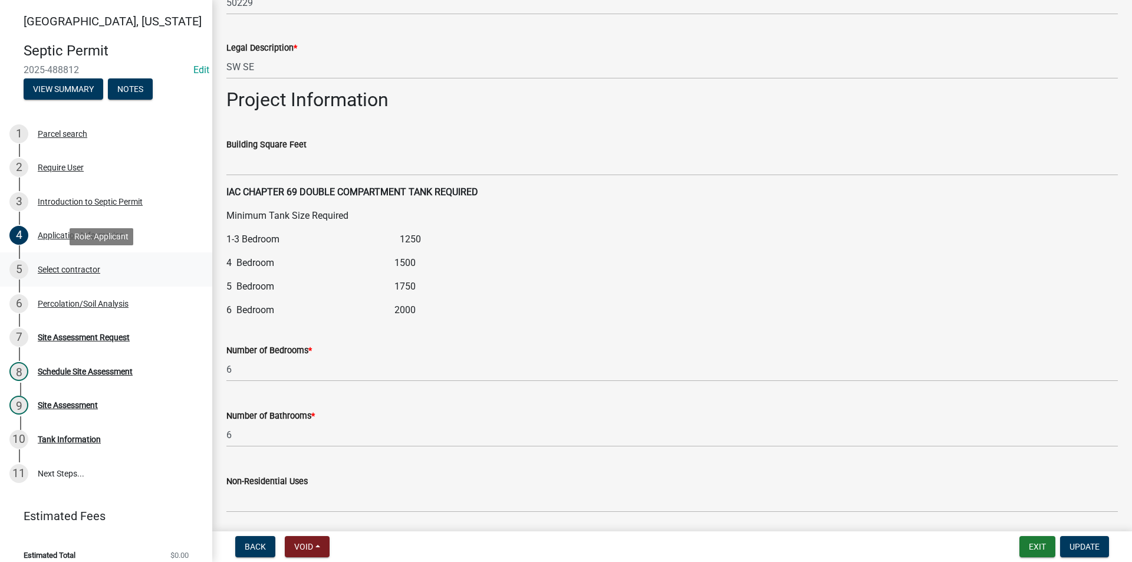
click at [74, 275] on div "5 Select contractor" at bounding box center [101, 269] width 184 height 19
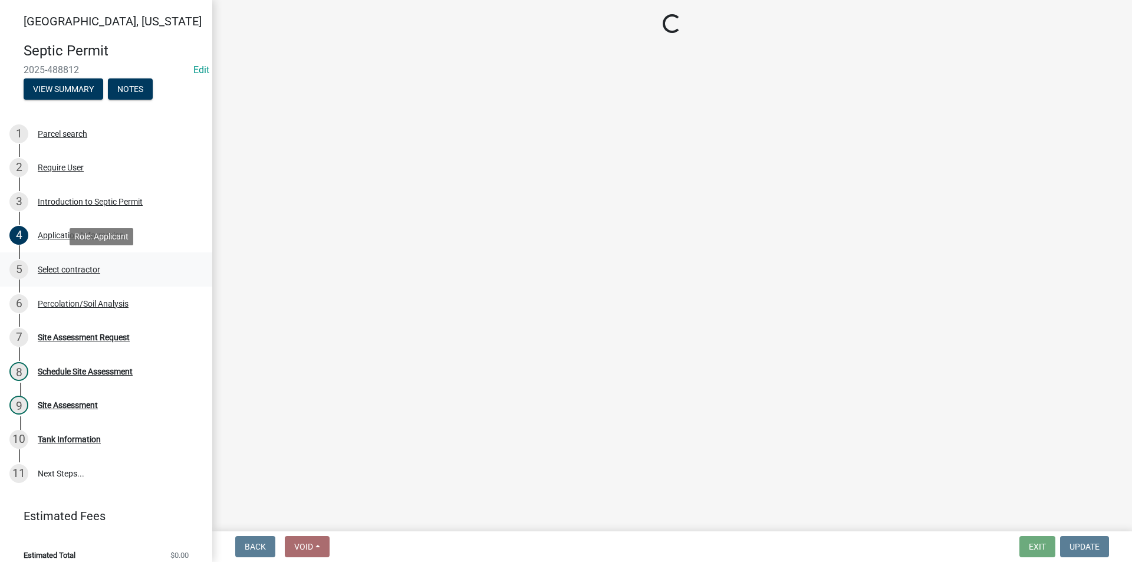
scroll to position [0, 0]
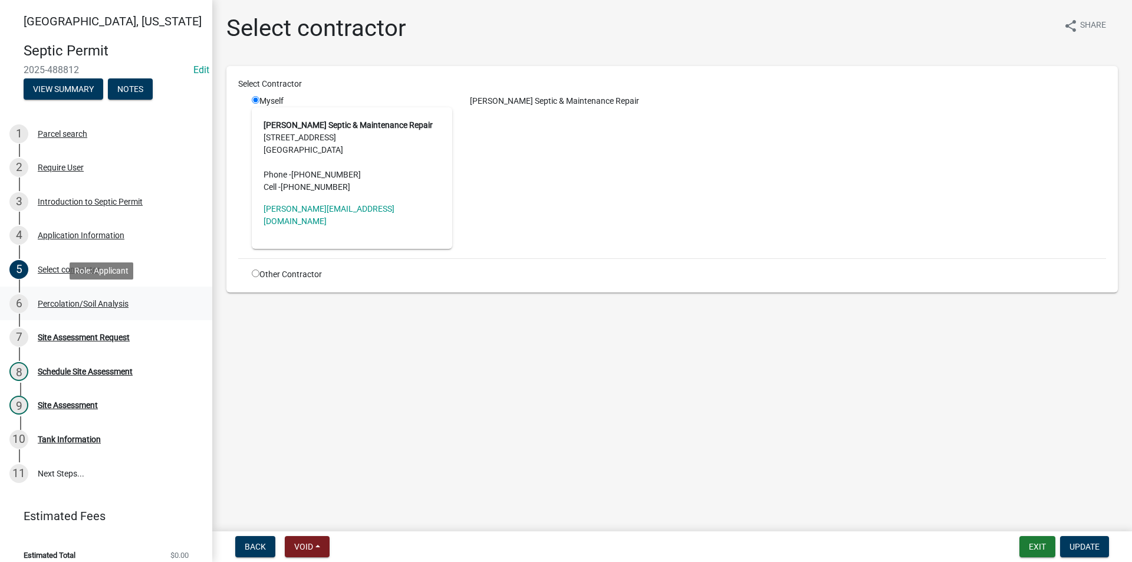
click at [81, 302] on div "Percolation/Soil Analysis" at bounding box center [83, 304] width 91 height 8
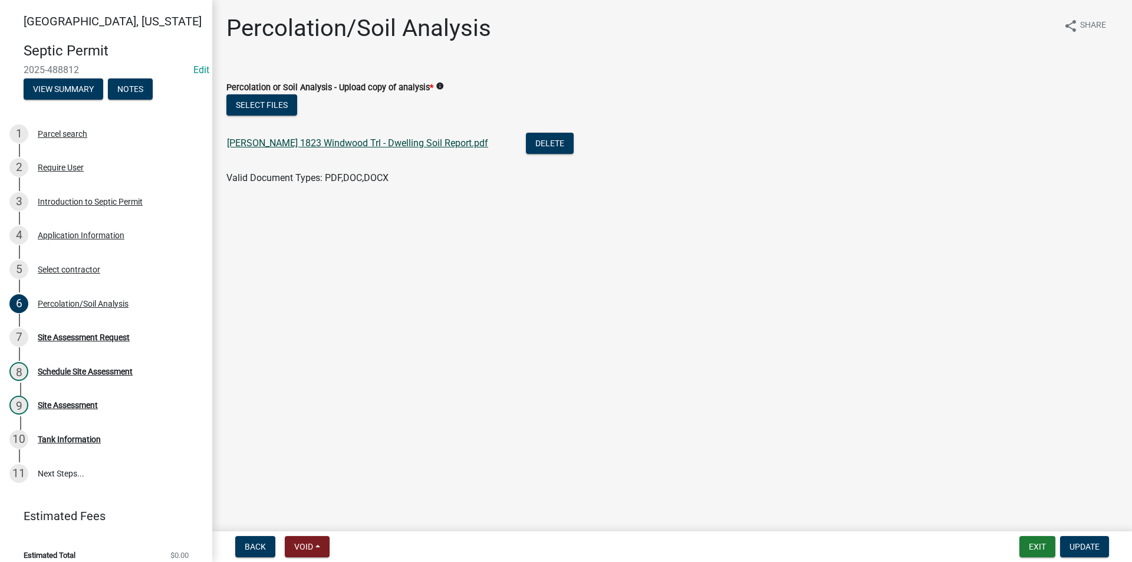
click at [337, 144] on link "[PERSON_NAME] 1823 Windwood Trl - Dwelling Soil Report.pdf" at bounding box center [357, 142] width 261 height 11
click at [105, 337] on div "Site Assessment Request" at bounding box center [84, 337] width 92 height 8
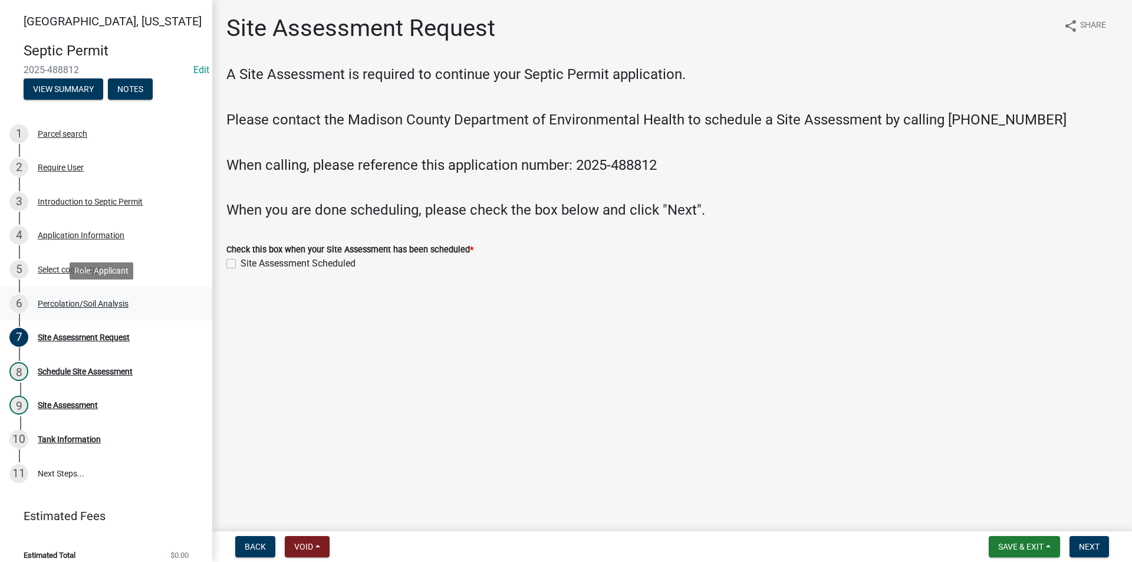
click at [115, 302] on div "Percolation/Soil Analysis" at bounding box center [83, 304] width 91 height 8
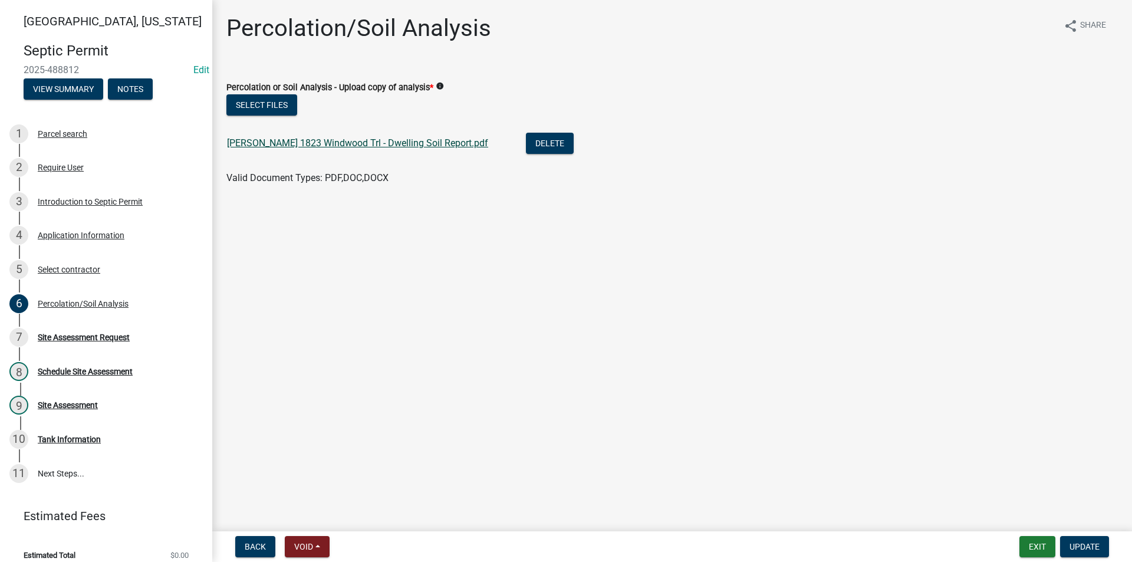
click at [313, 144] on link "[PERSON_NAME] 1823 Windwood Trl - Dwelling Soil Report.pdf" at bounding box center [357, 142] width 261 height 11
click at [73, 200] on div "Introduction to Septic Permit" at bounding box center [90, 202] width 105 height 8
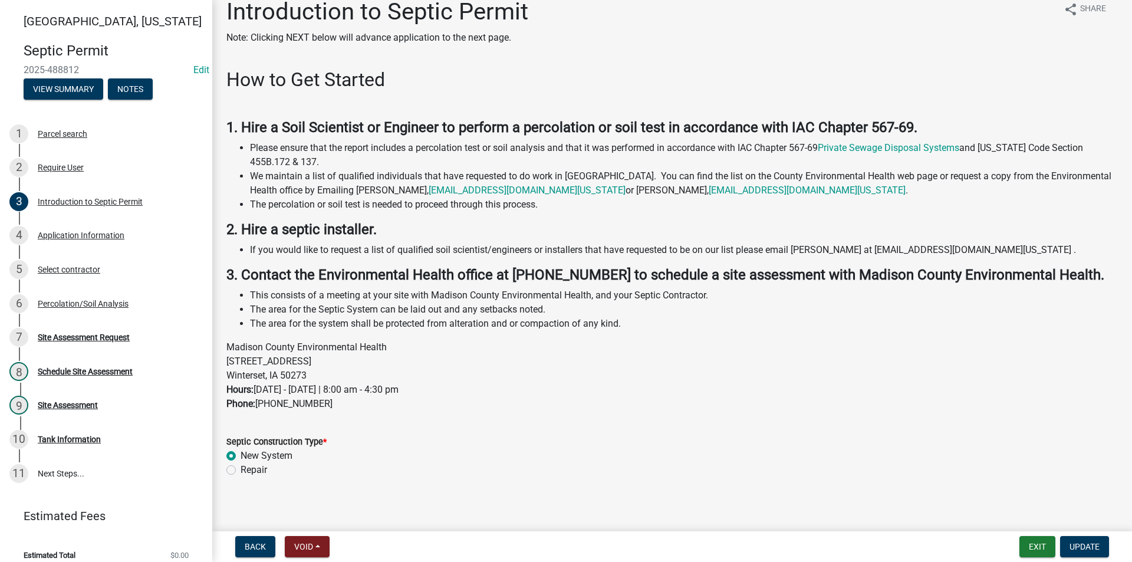
scroll to position [24, 0]
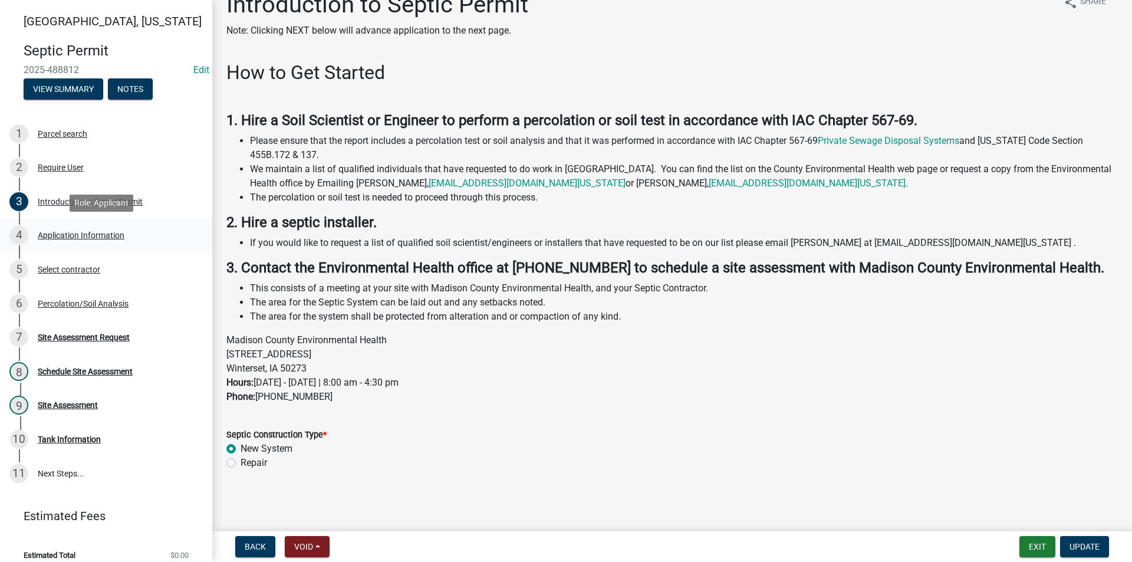
click at [74, 238] on div "Application Information" at bounding box center [81, 235] width 87 height 8
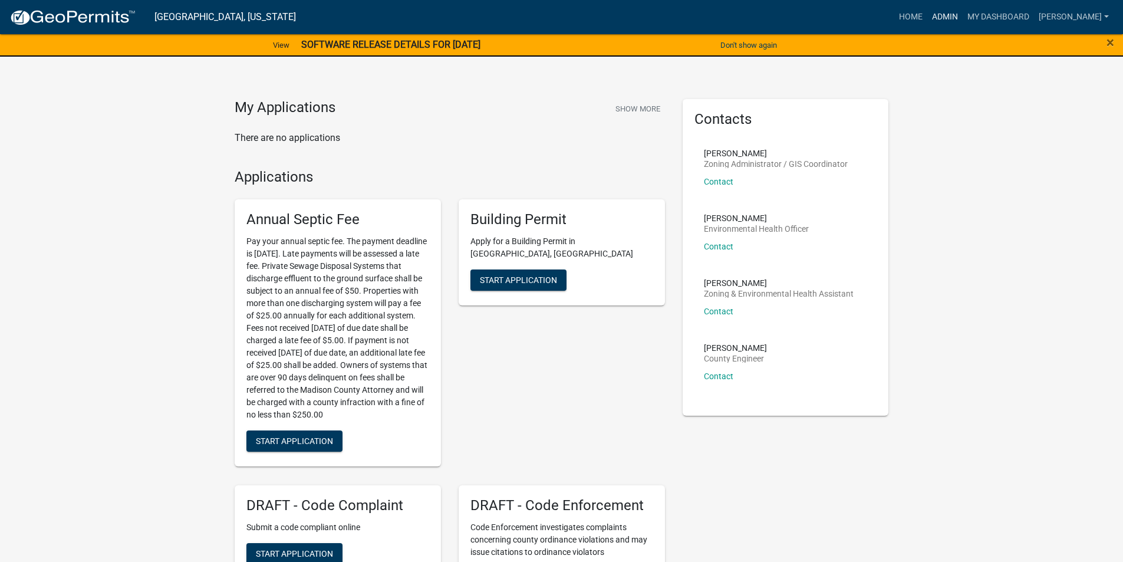
click at [954, 15] on link "Admin" at bounding box center [945, 17] width 35 height 22
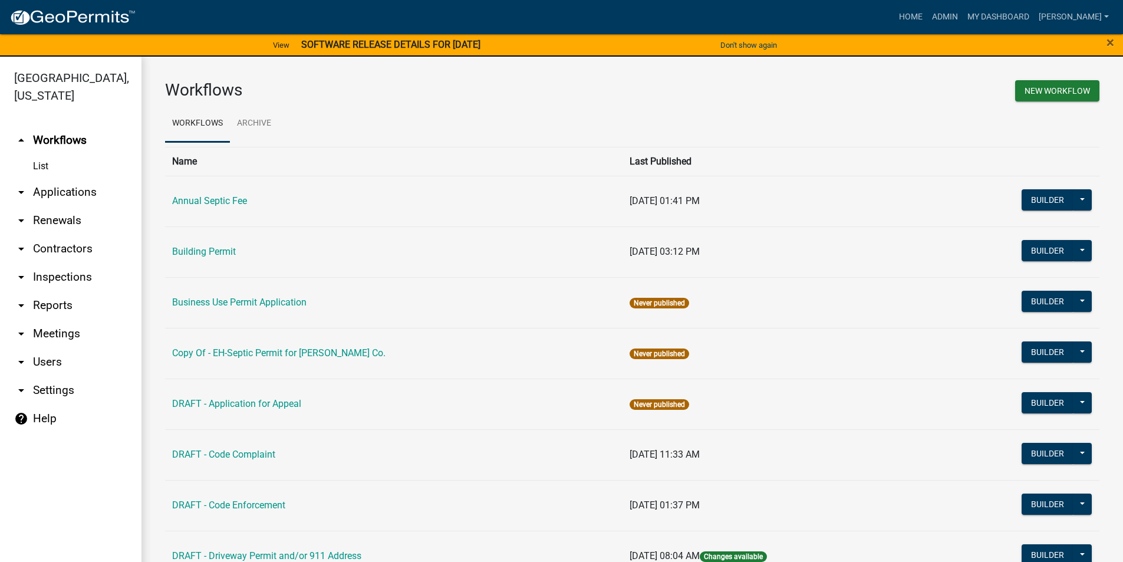
click at [86, 178] on link "arrow_drop_down Applications" at bounding box center [71, 192] width 142 height 28
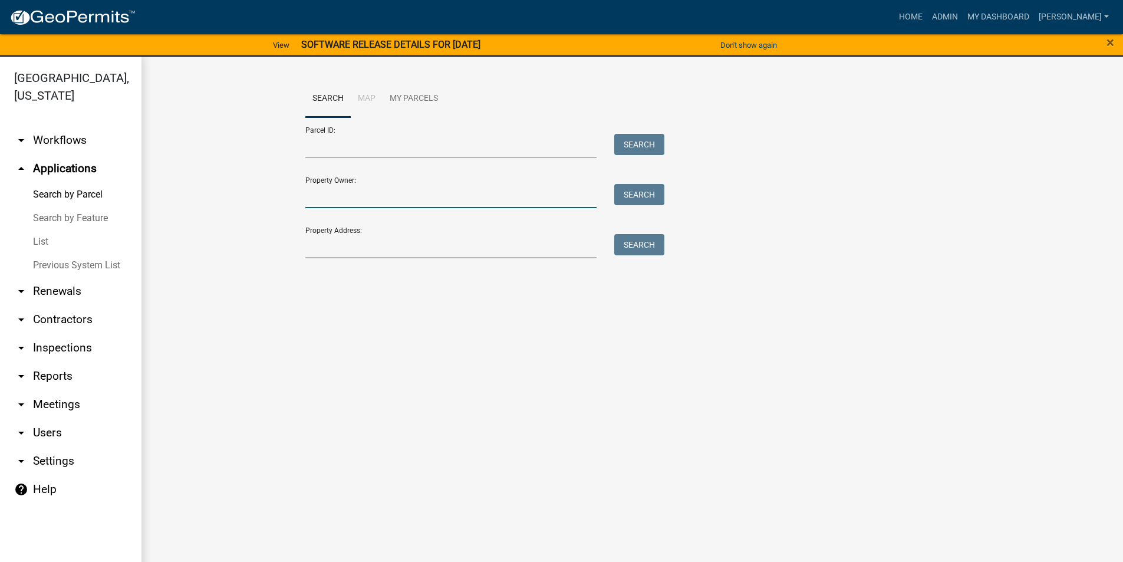
click at [371, 198] on input "Property Owner:" at bounding box center [451, 196] width 292 height 24
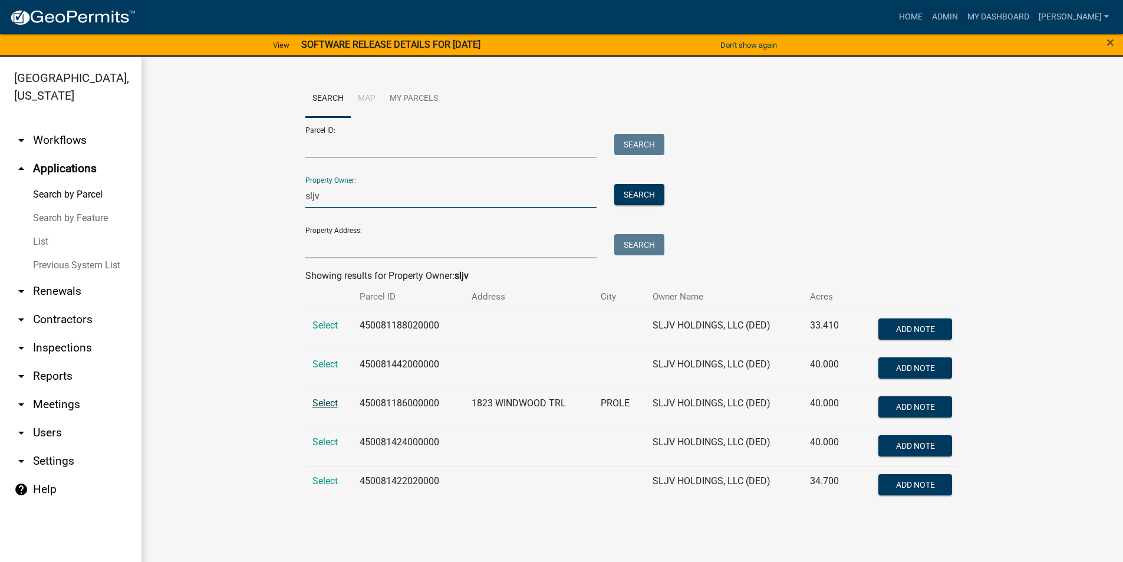
type input "sljv"
click at [317, 401] on span "Select" at bounding box center [325, 402] width 25 height 11
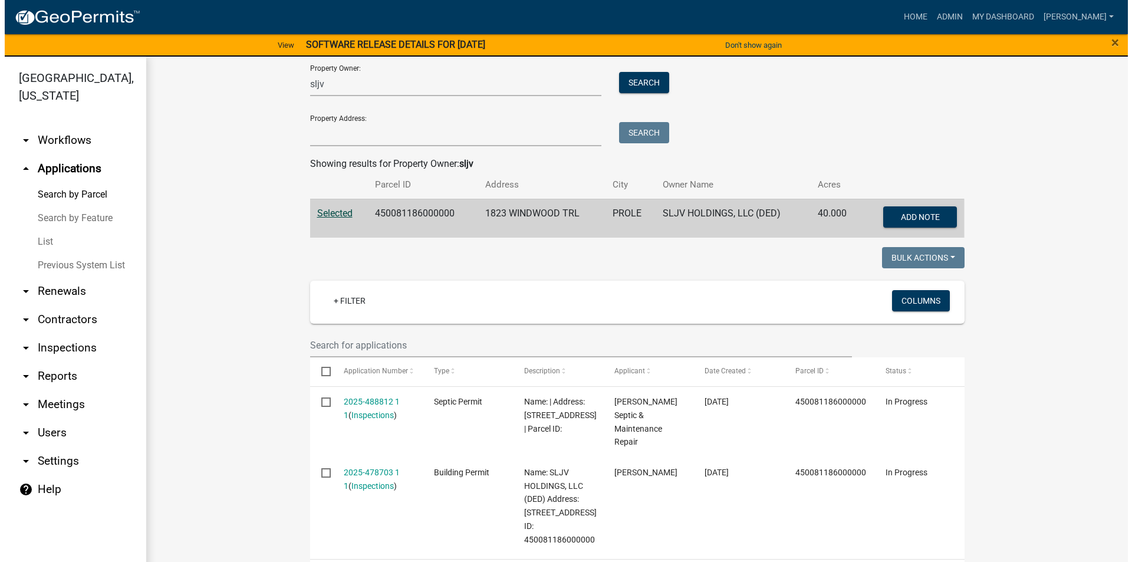
scroll to position [177, 0]
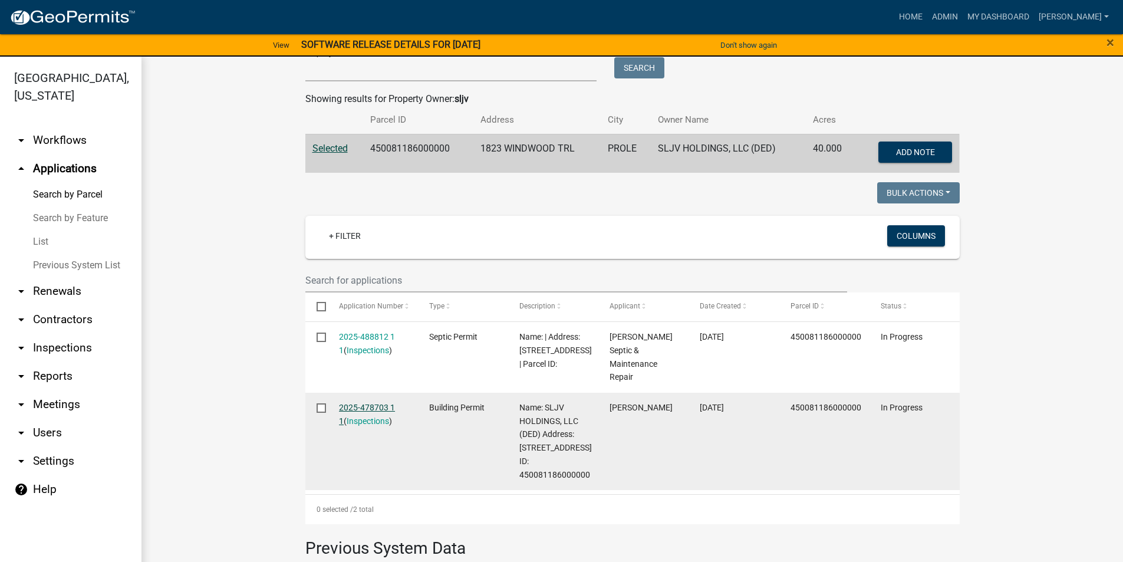
click at [379, 403] on link "2025-478703 1 1" at bounding box center [367, 414] width 56 height 23
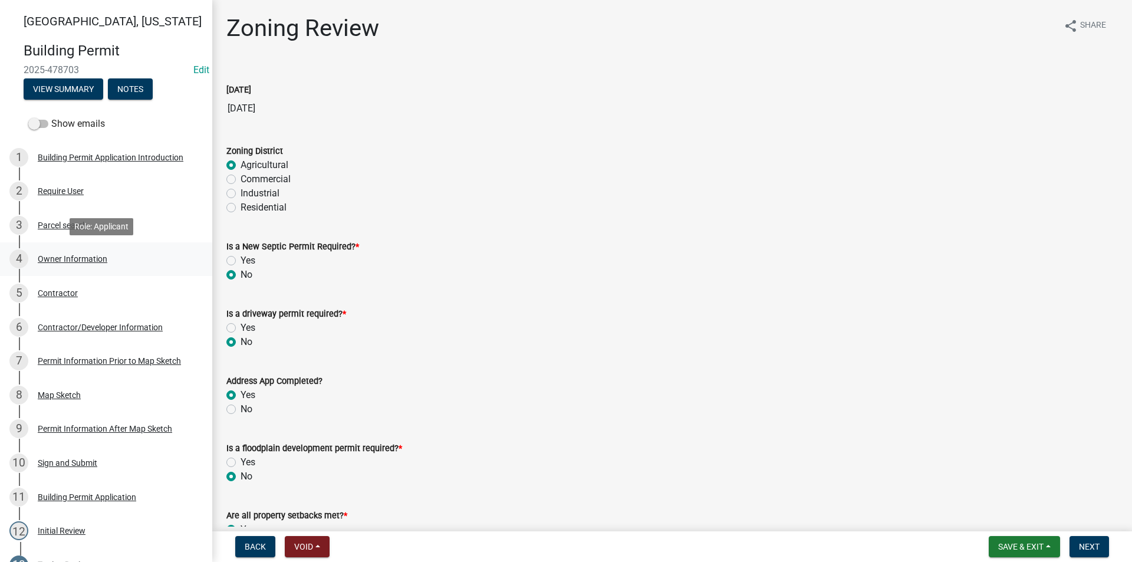
click at [61, 262] on div "Owner Information" at bounding box center [73, 259] width 70 height 8
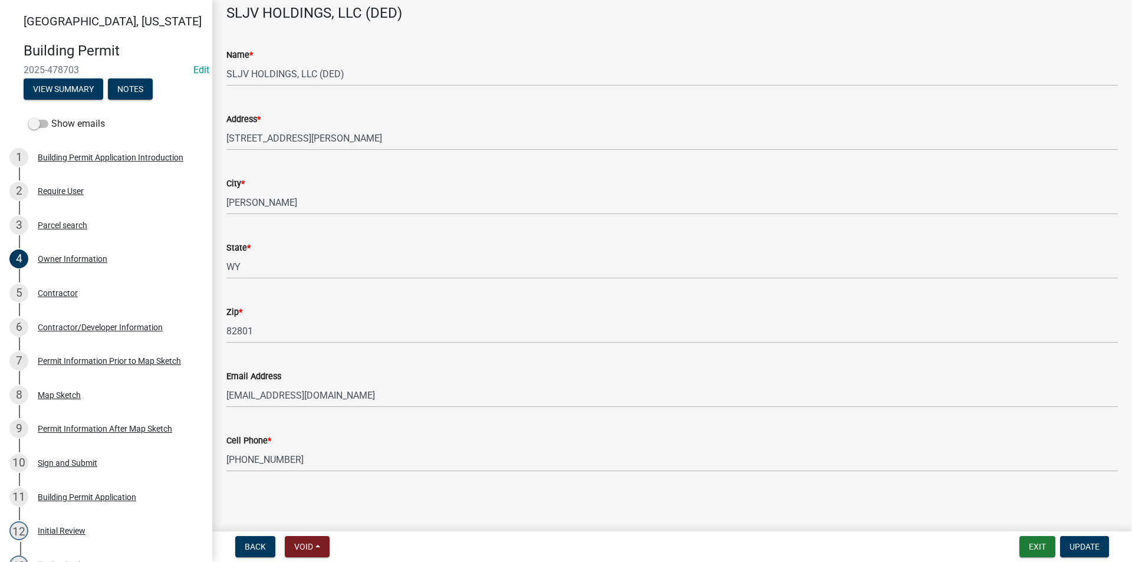
scroll to position [62, 0]
click at [71, 330] on div "Contractor/Developer Information" at bounding box center [100, 327] width 125 height 8
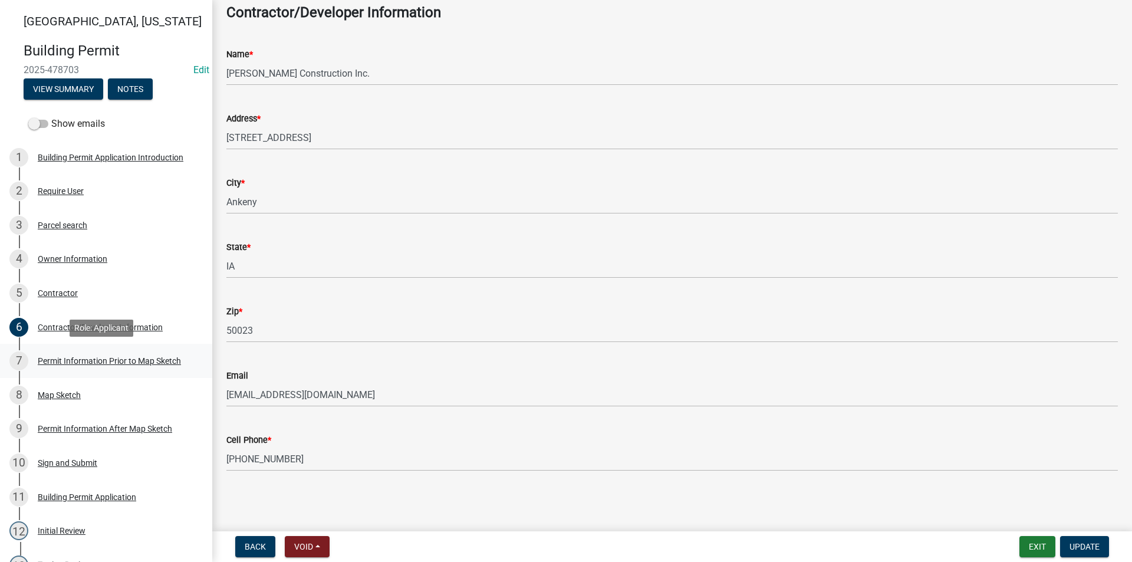
click at [119, 366] on div "7 Permit Information Prior to Map Sketch" at bounding box center [101, 360] width 184 height 19
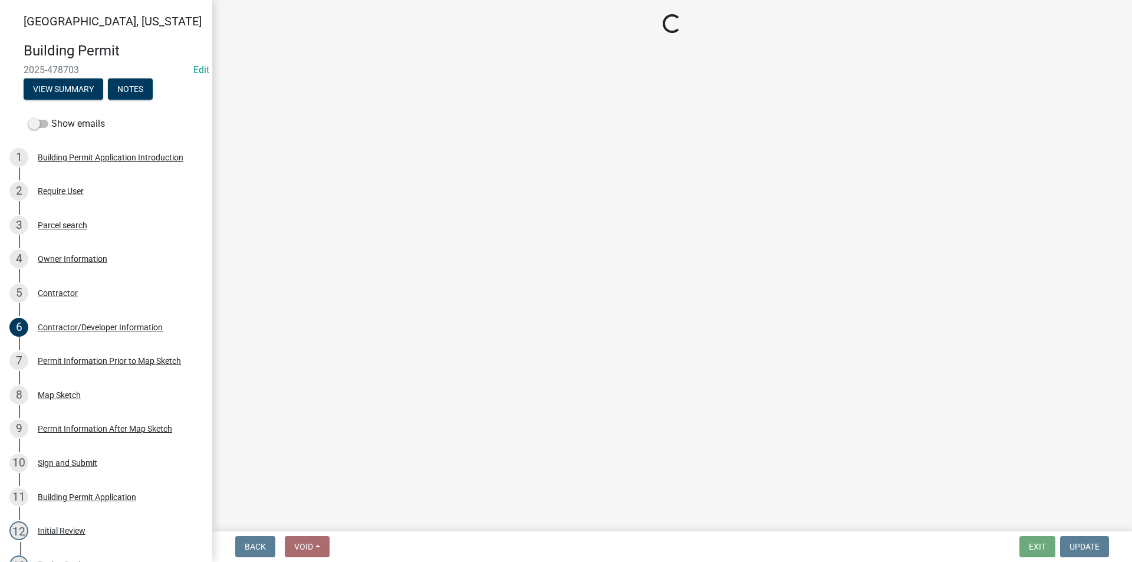
select select "bc7ac8f3-ee28-4038-ac52-9d7758998445"
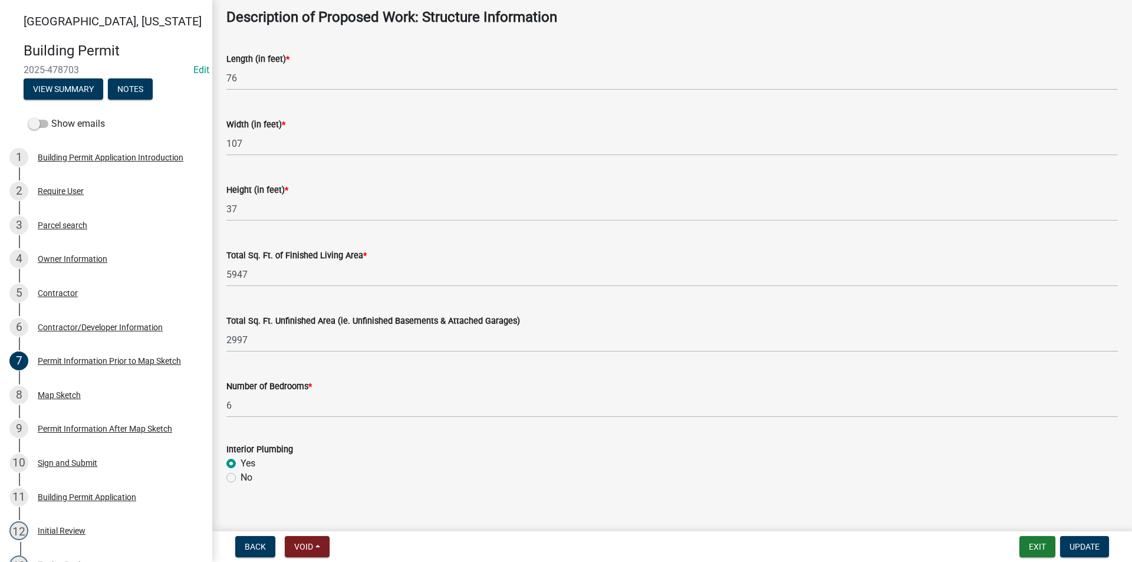
scroll to position [649, 0]
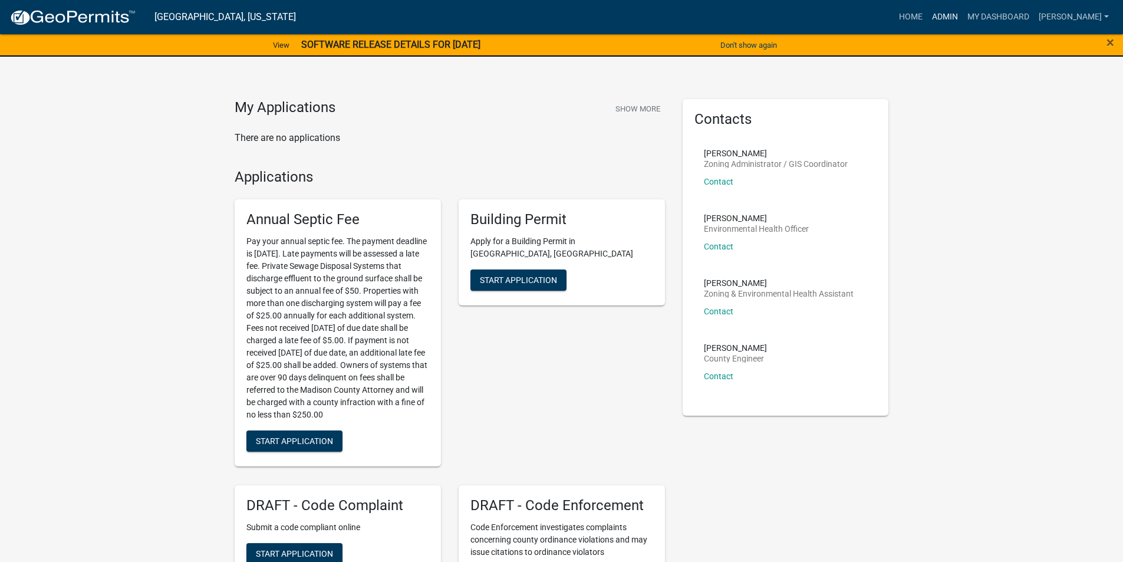
click at [956, 18] on link "Admin" at bounding box center [945, 17] width 35 height 22
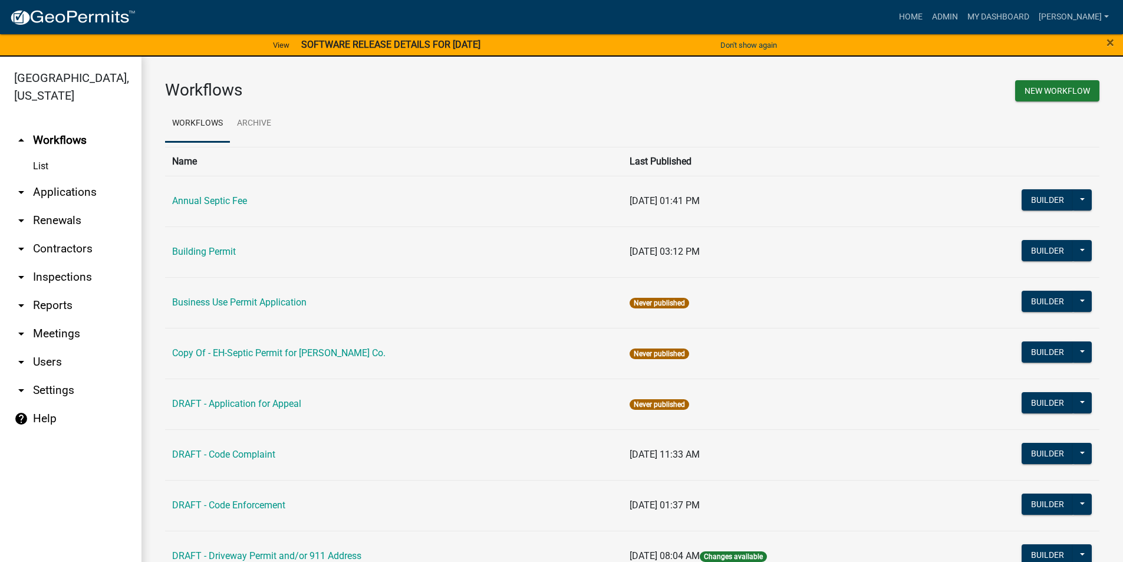
click at [56, 178] on link "arrow_drop_down Applications" at bounding box center [71, 192] width 142 height 28
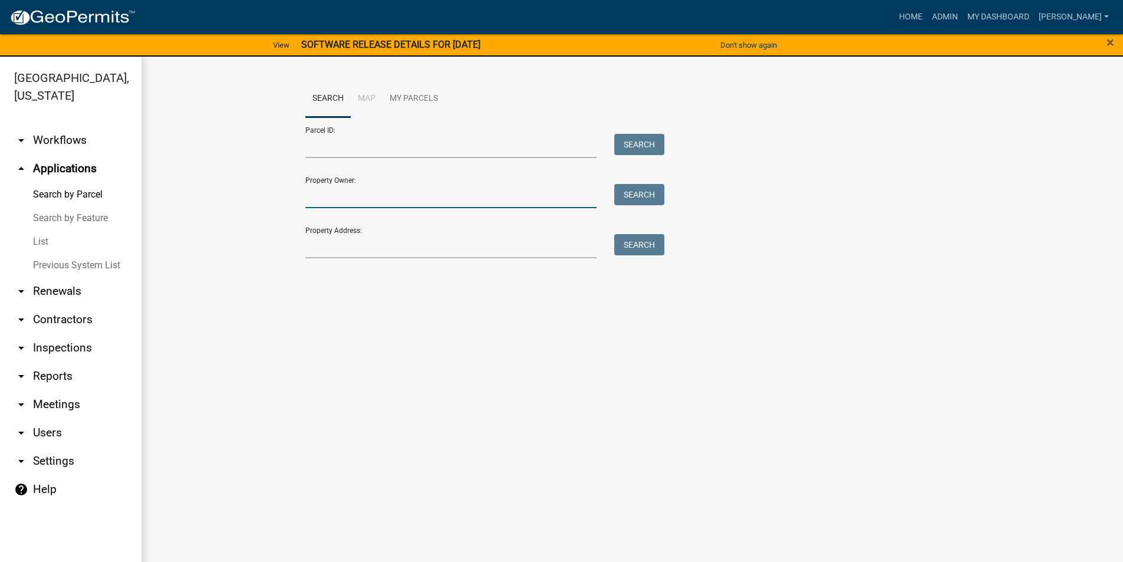
click at [368, 199] on input "Property Owner:" at bounding box center [451, 196] width 292 height 24
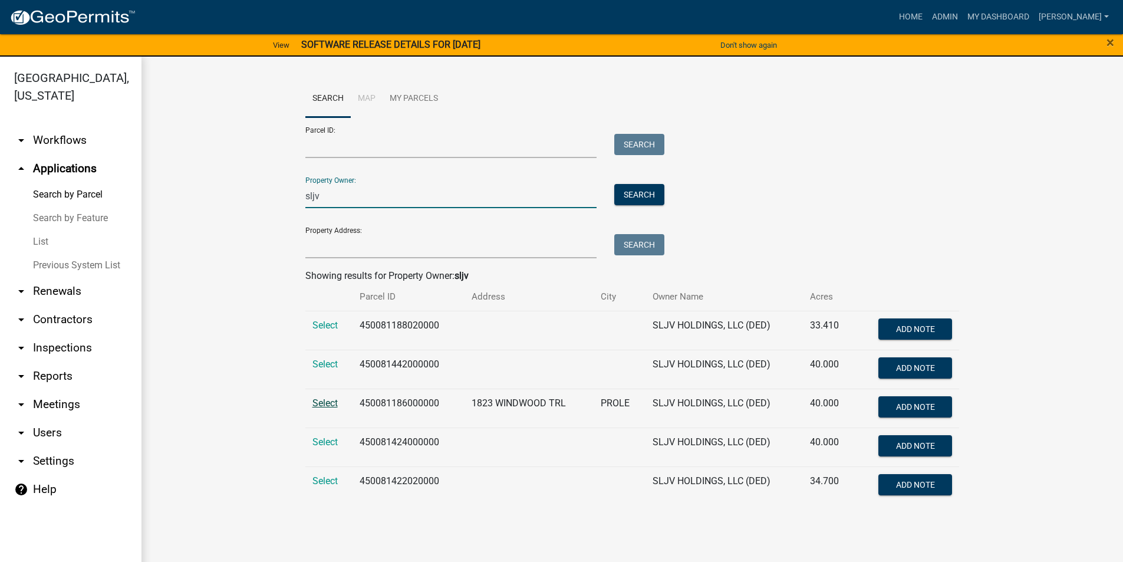
type input "sljv"
click at [322, 407] on span "Select" at bounding box center [325, 402] width 25 height 11
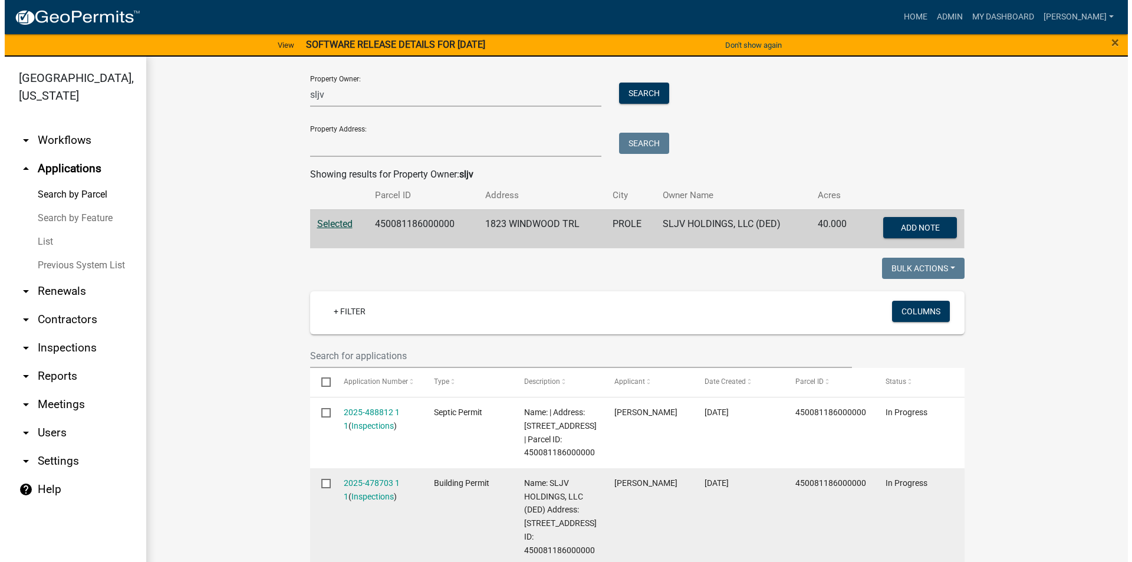
scroll to position [236, 0]
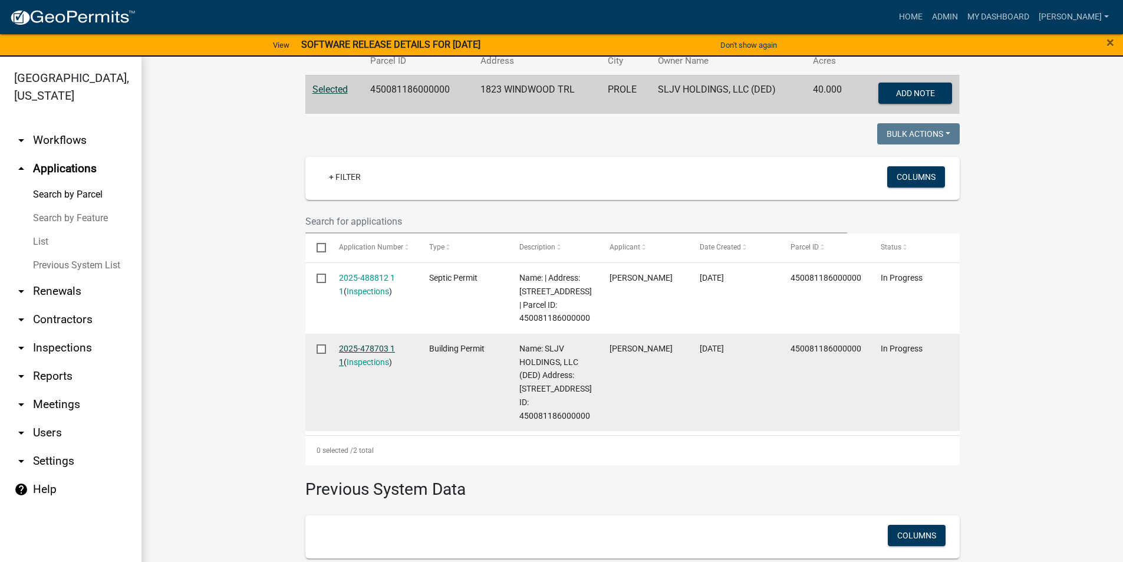
click at [366, 345] on link "2025-478703 1 1" at bounding box center [367, 355] width 56 height 23
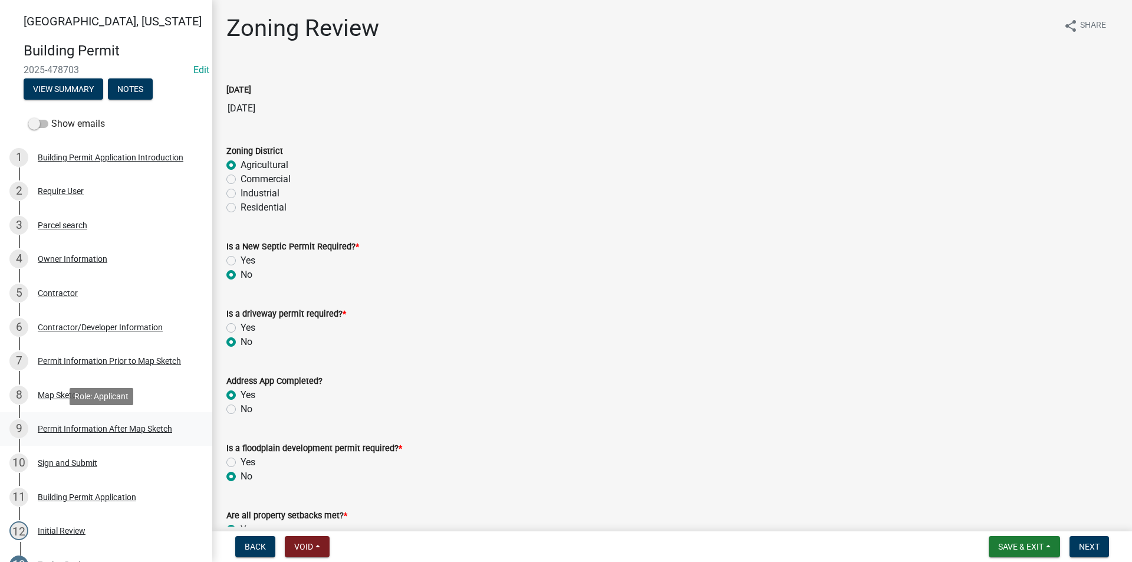
click at [98, 428] on div "Permit Information After Map Sketch" at bounding box center [105, 429] width 134 height 8
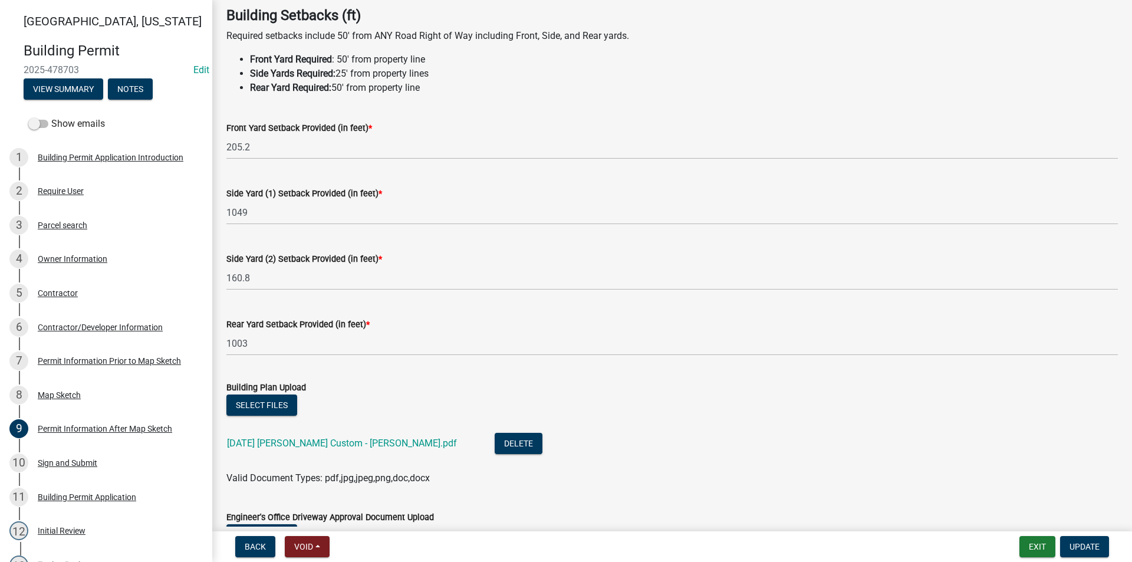
scroll to position [118, 0]
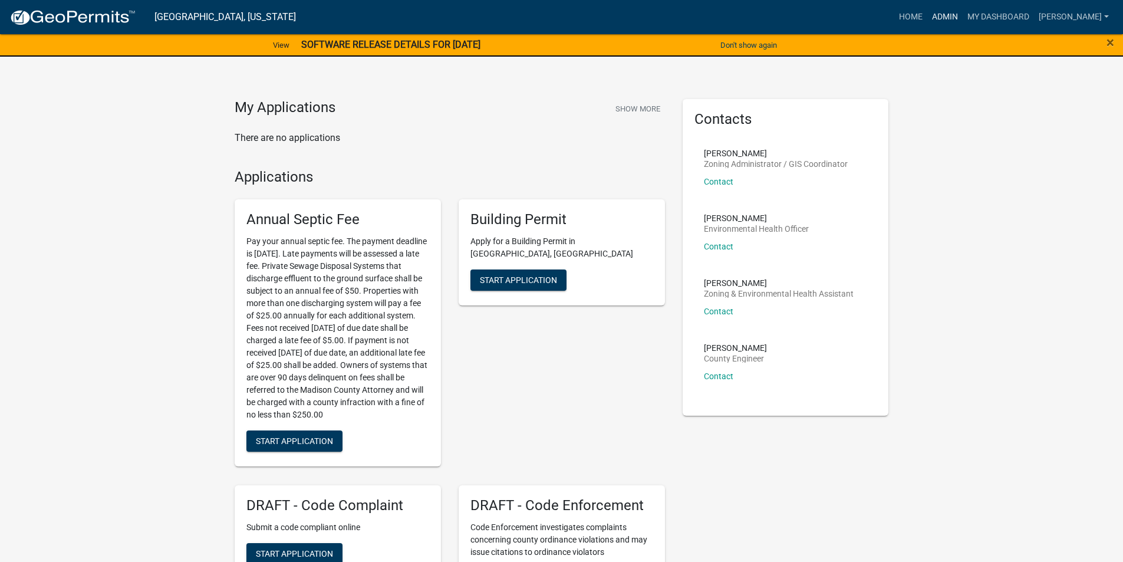
click at [945, 15] on link "Admin" at bounding box center [945, 17] width 35 height 22
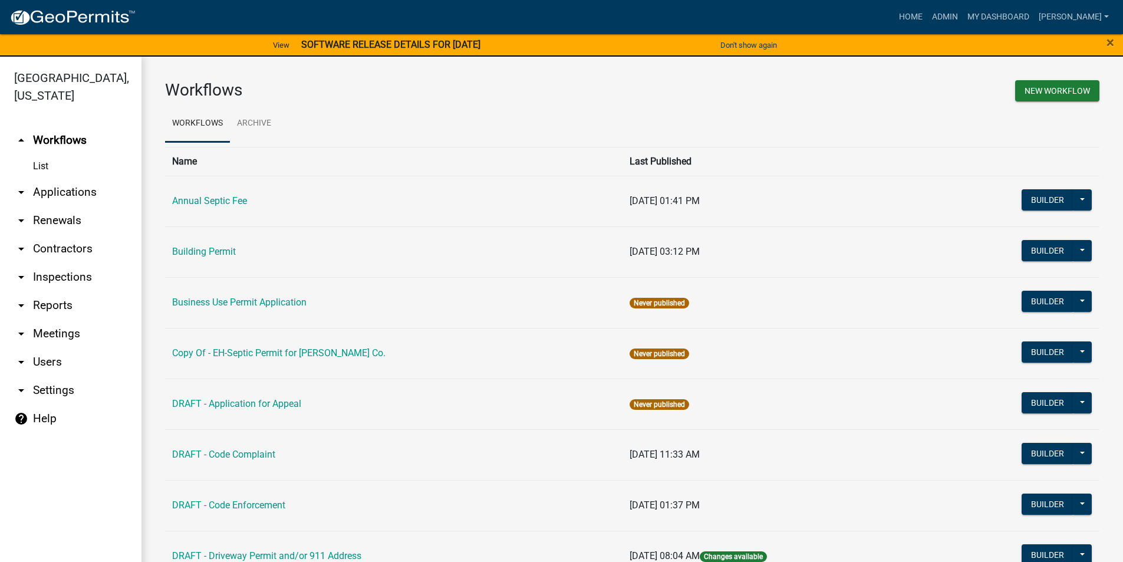
click at [40, 178] on link "arrow_drop_down Applications" at bounding box center [71, 192] width 142 height 28
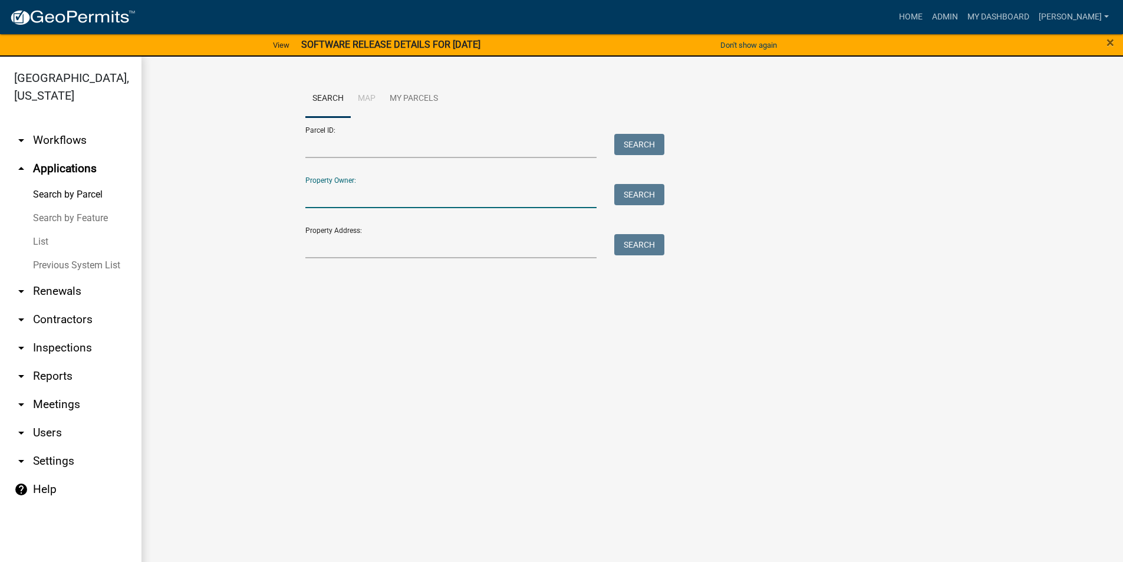
click at [344, 193] on input "Property Owner:" at bounding box center [451, 196] width 292 height 24
type input "k"
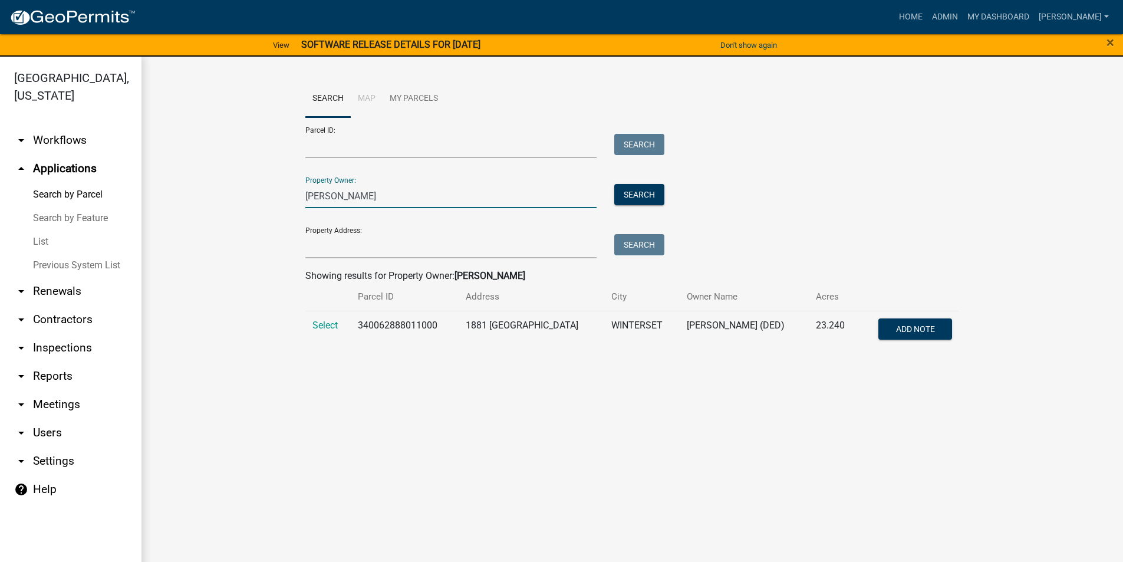
type input "calles"
